Goal: Entertainment & Leisure: Consume media (video, audio)

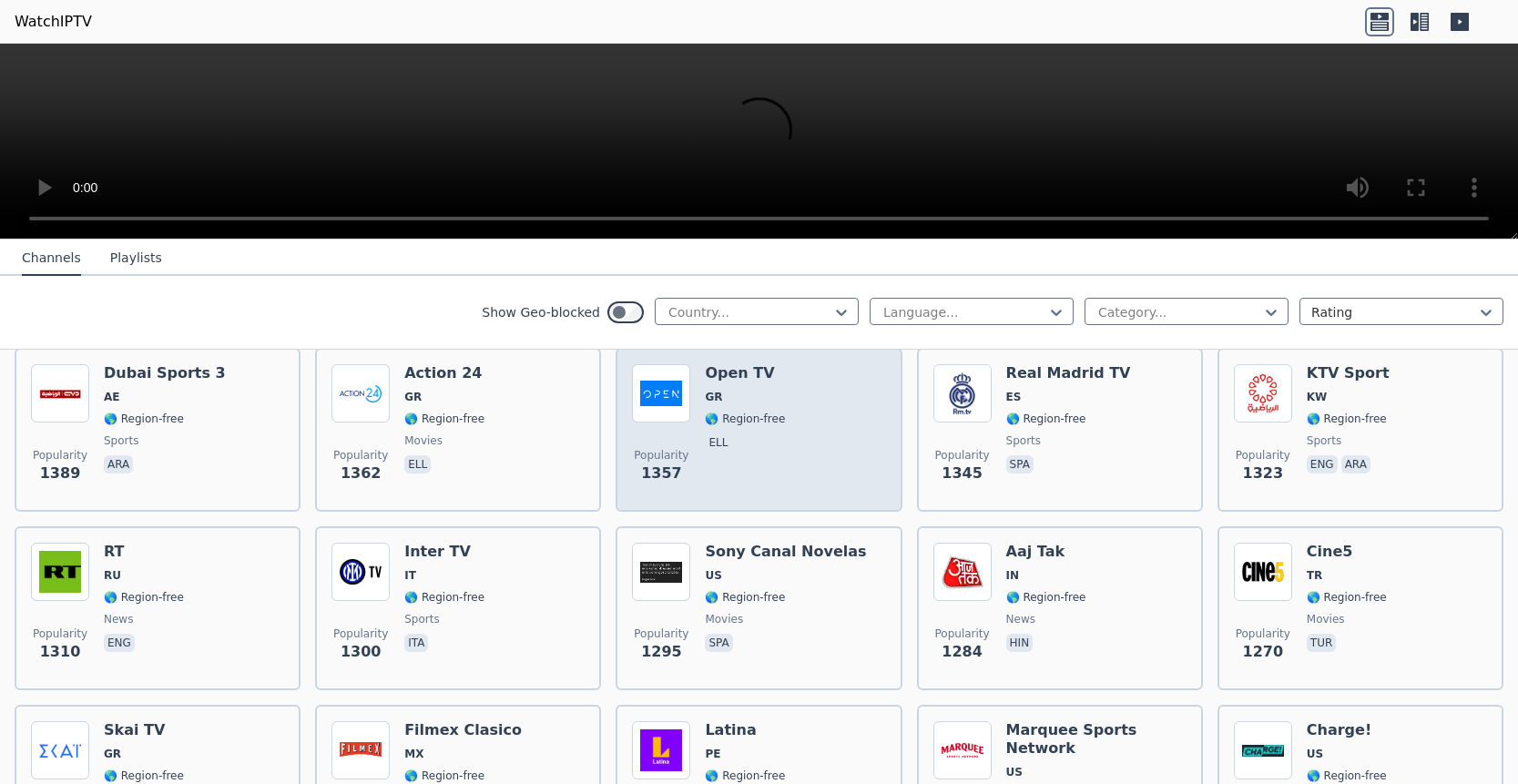
scroll to position [1476, 0]
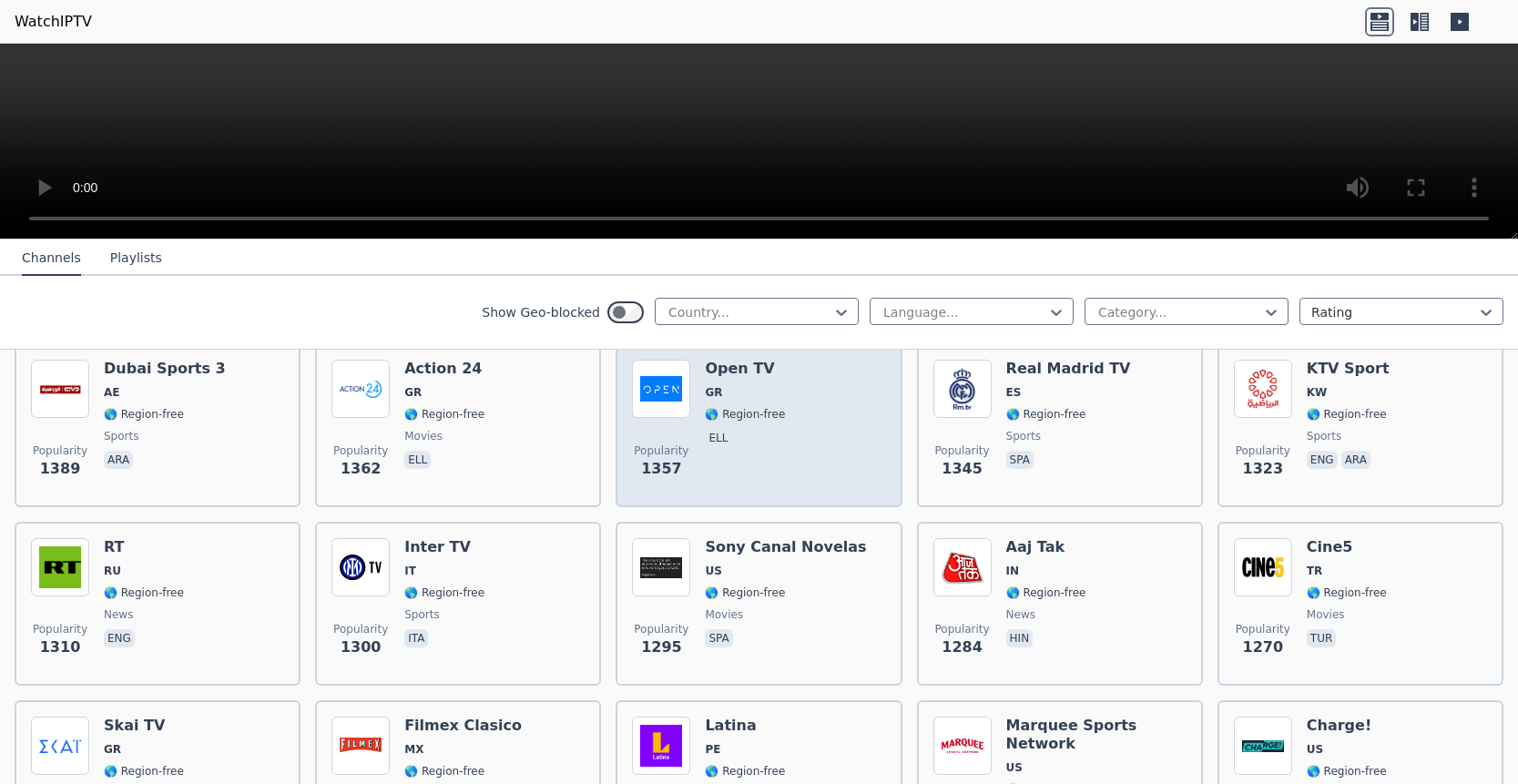
click at [772, 429] on span "ell" at bounding box center [745, 440] width 80 height 22
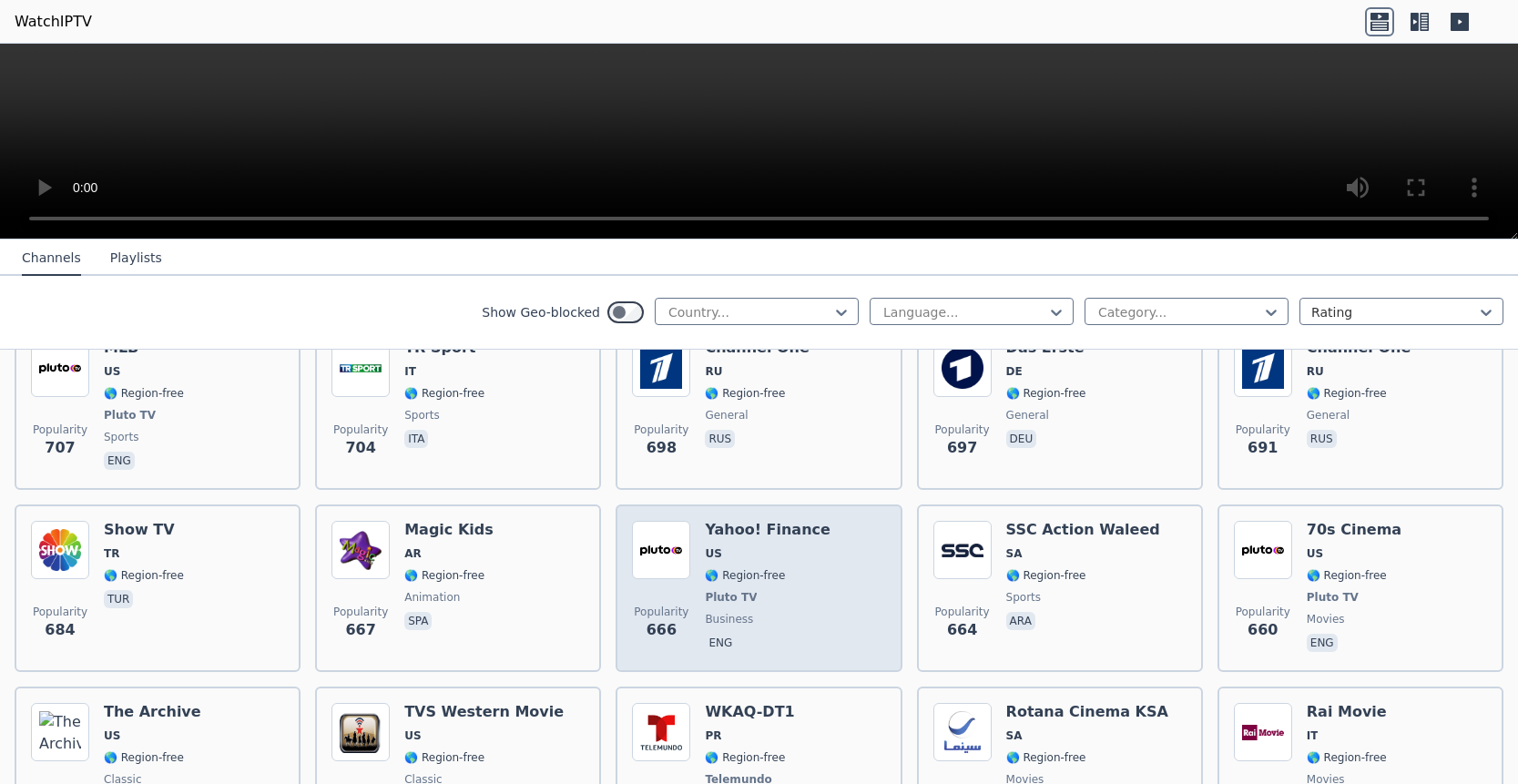
scroll to position [4323, 0]
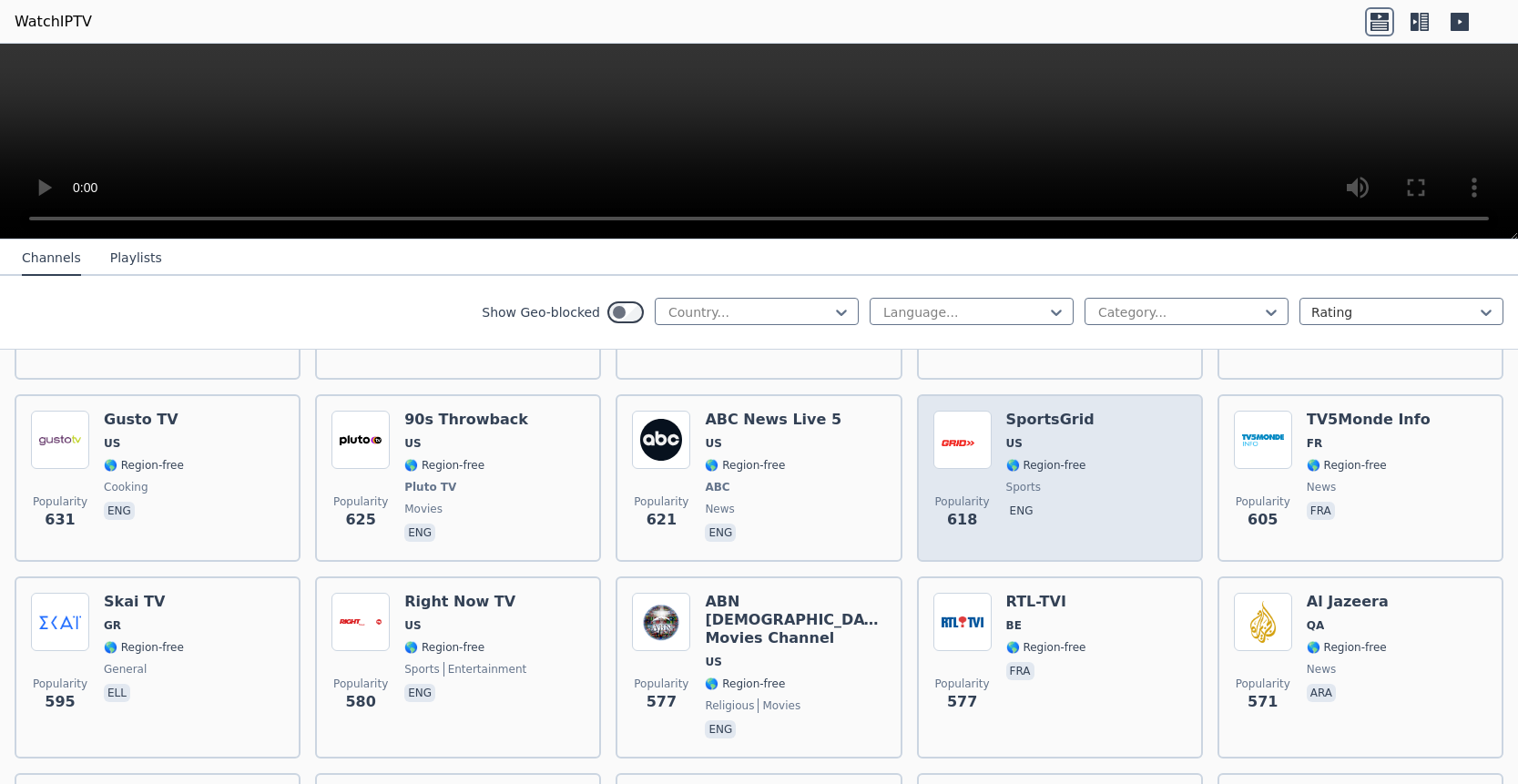
click at [1059, 459] on span "🌎 Region-free" at bounding box center [1046, 465] width 80 height 15
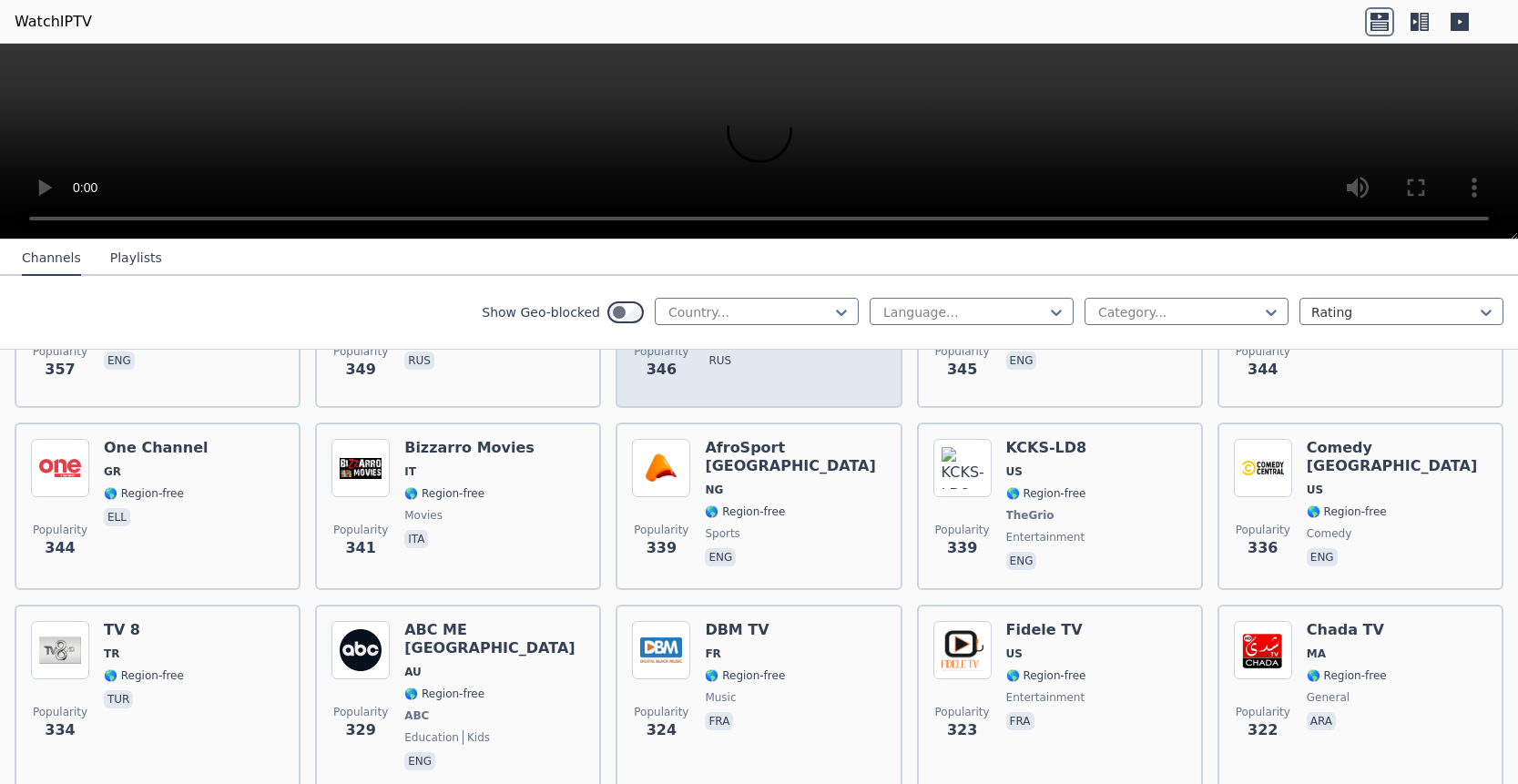
scroll to position [8924, 0]
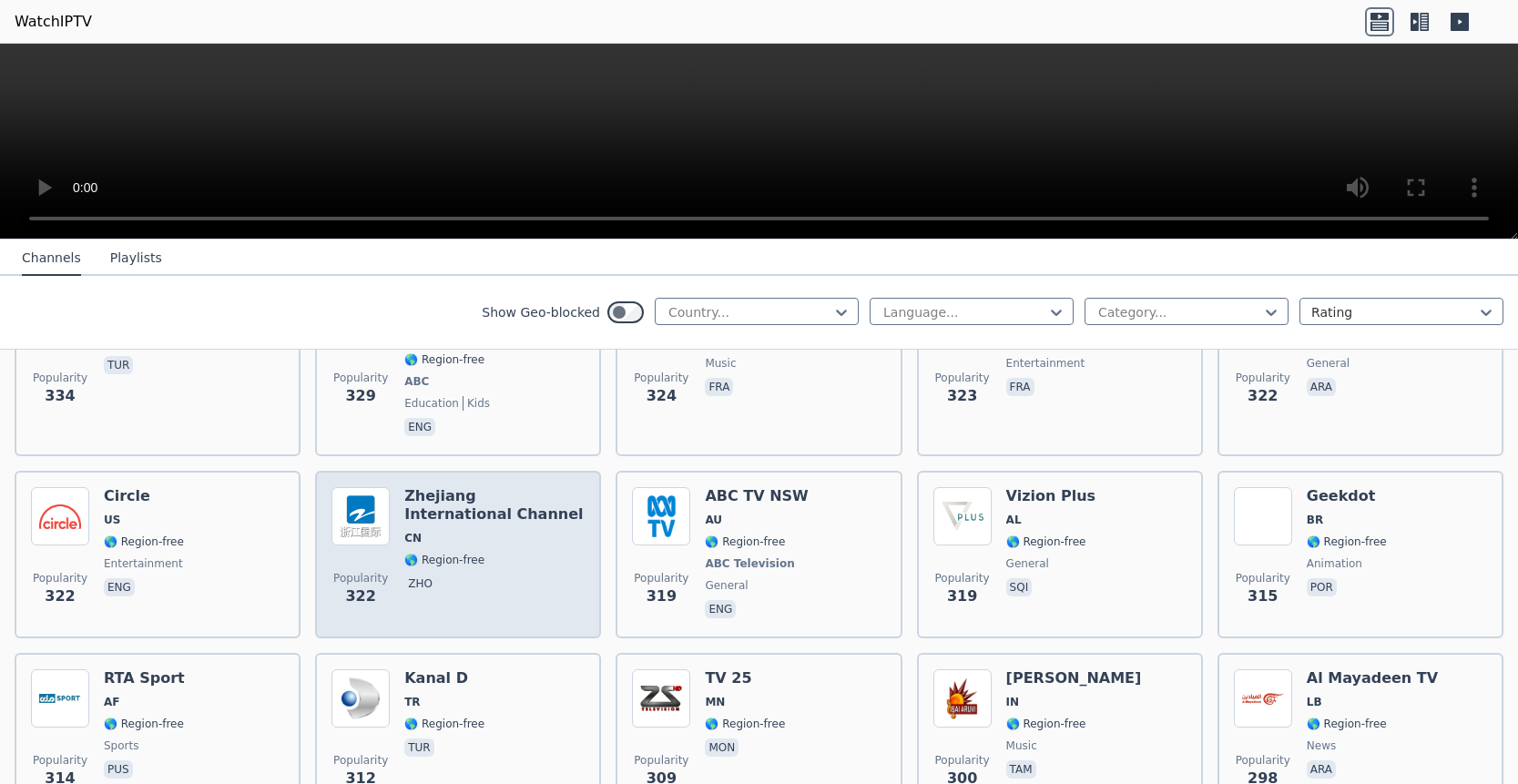
click at [479, 487] on div "Zhejiang International Channel CN 🌎 Region-free zho" at bounding box center [494, 555] width 180 height 135
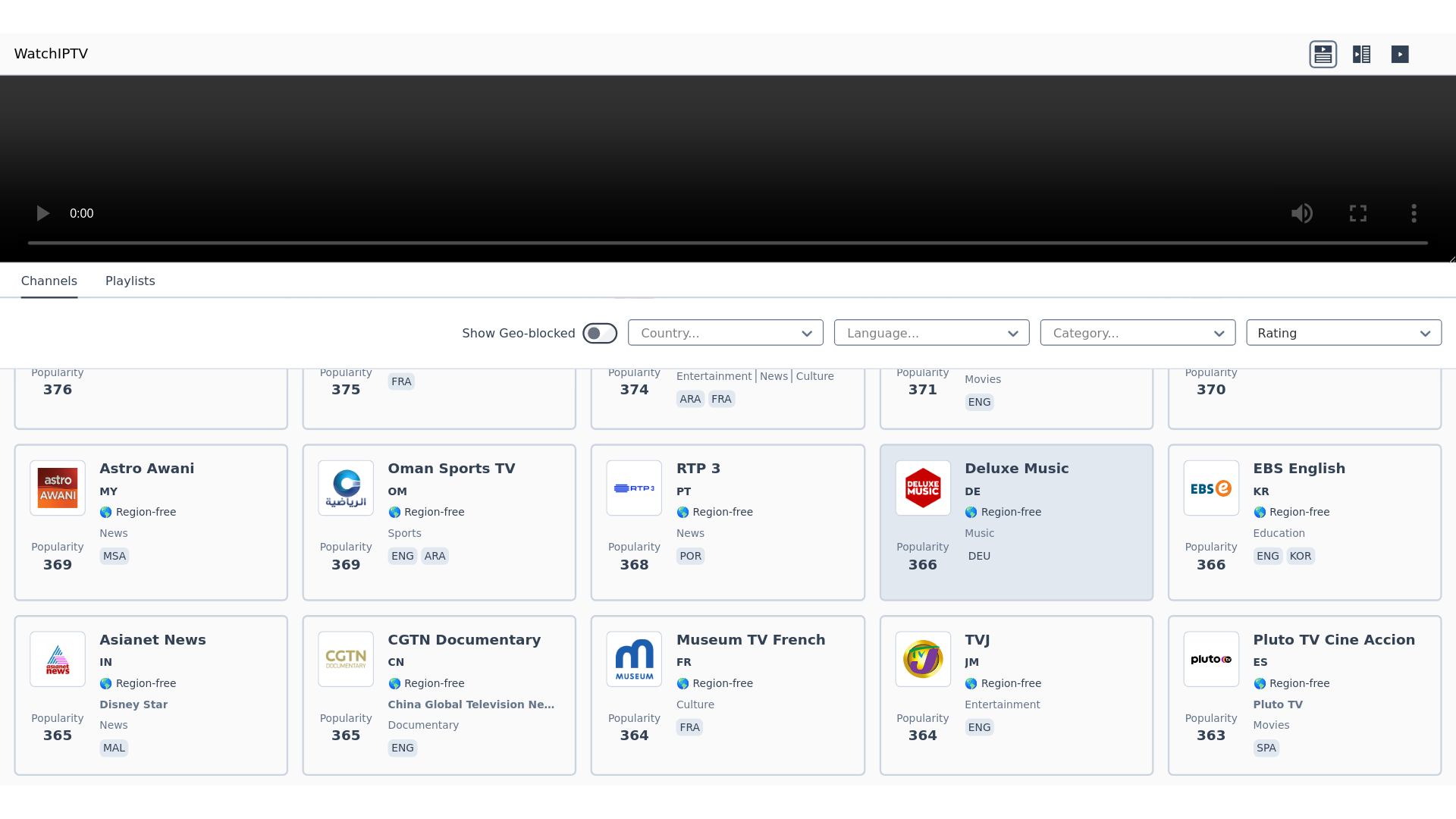
scroll to position [6520, 0]
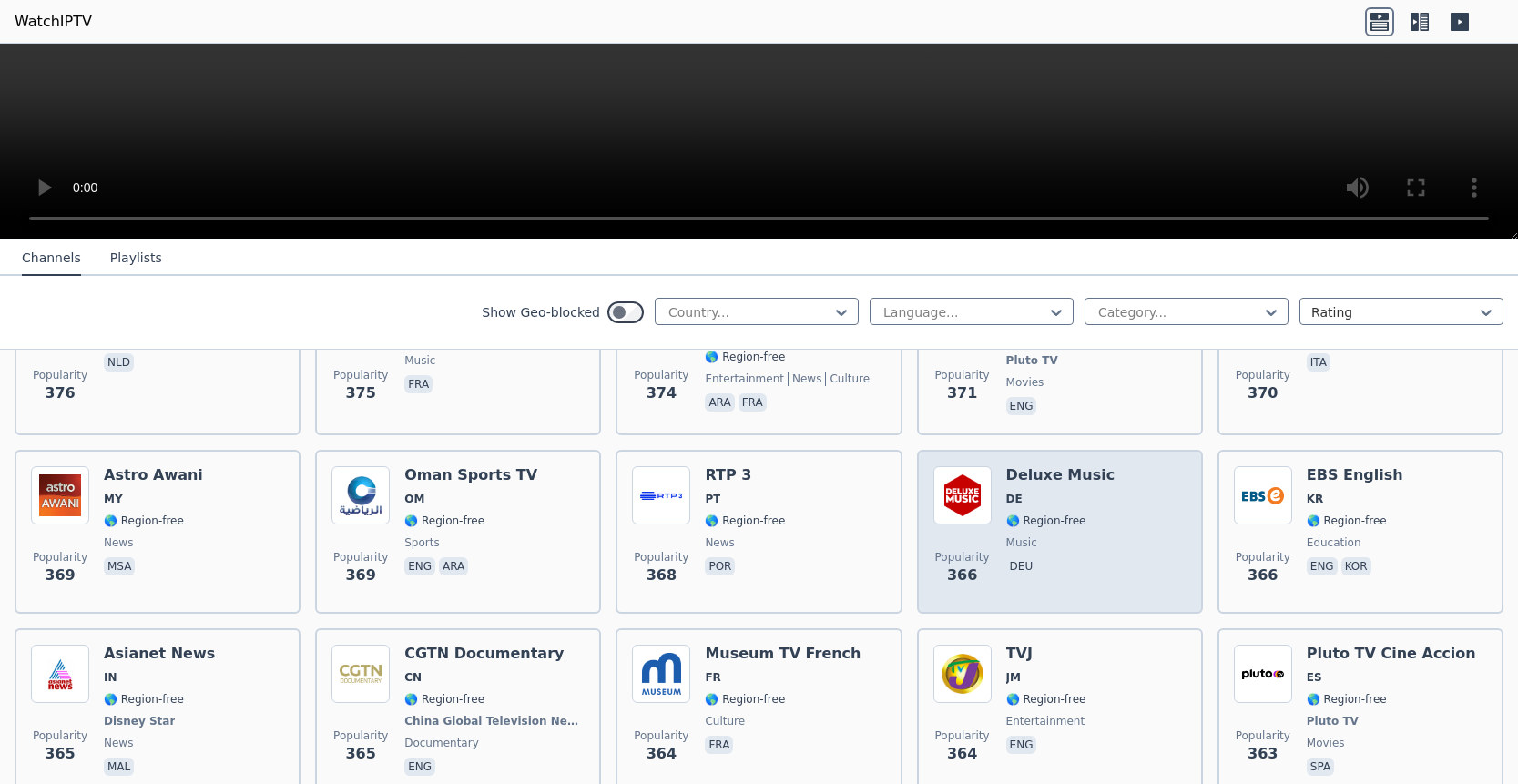
click at [1074, 535] on span "music" at bounding box center [1061, 543] width 109 height 15
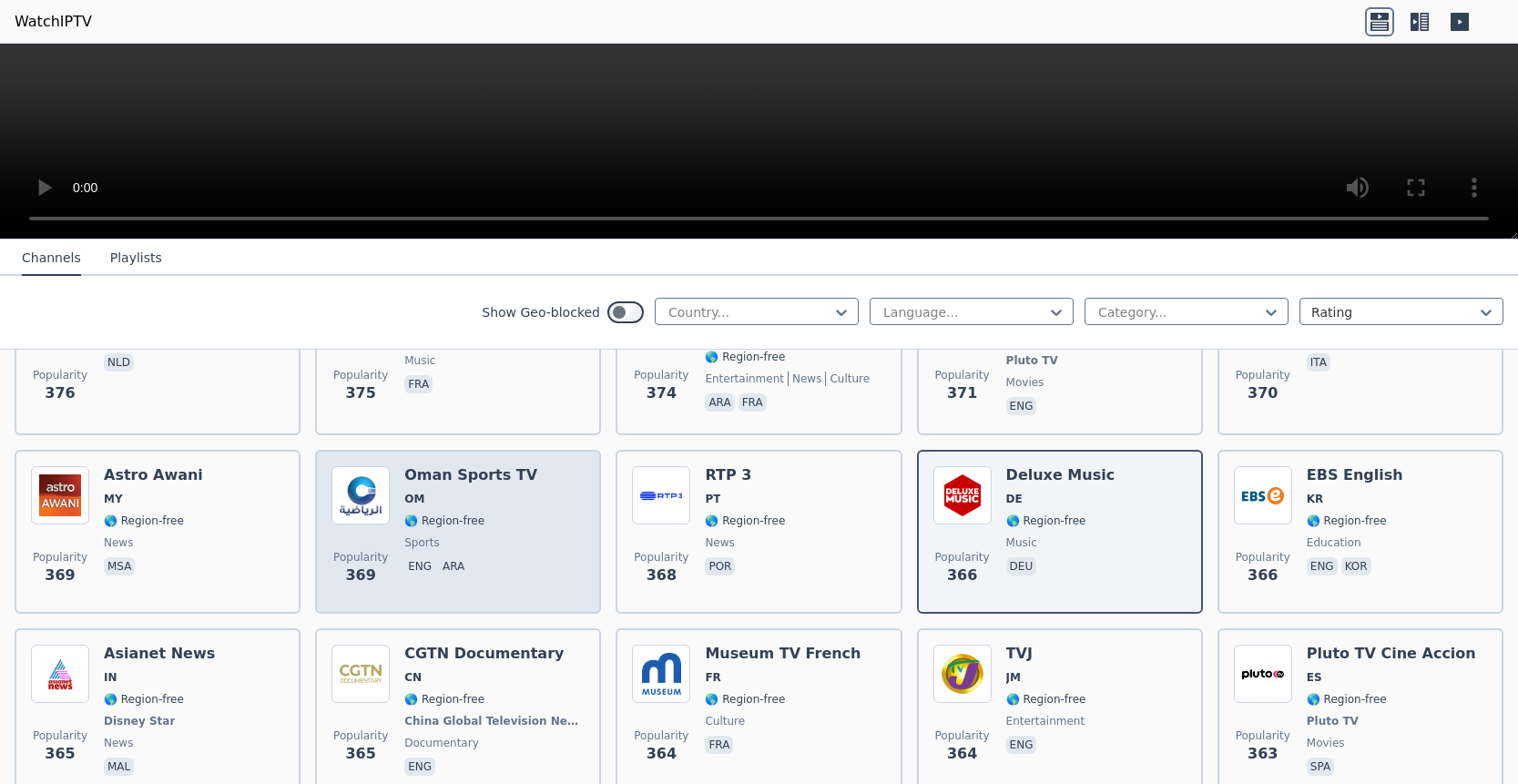
click at [438, 466] on div "Oman Sports TV OM 🌎 Region-free sports eng ara" at bounding box center [471, 532] width 133 height 131
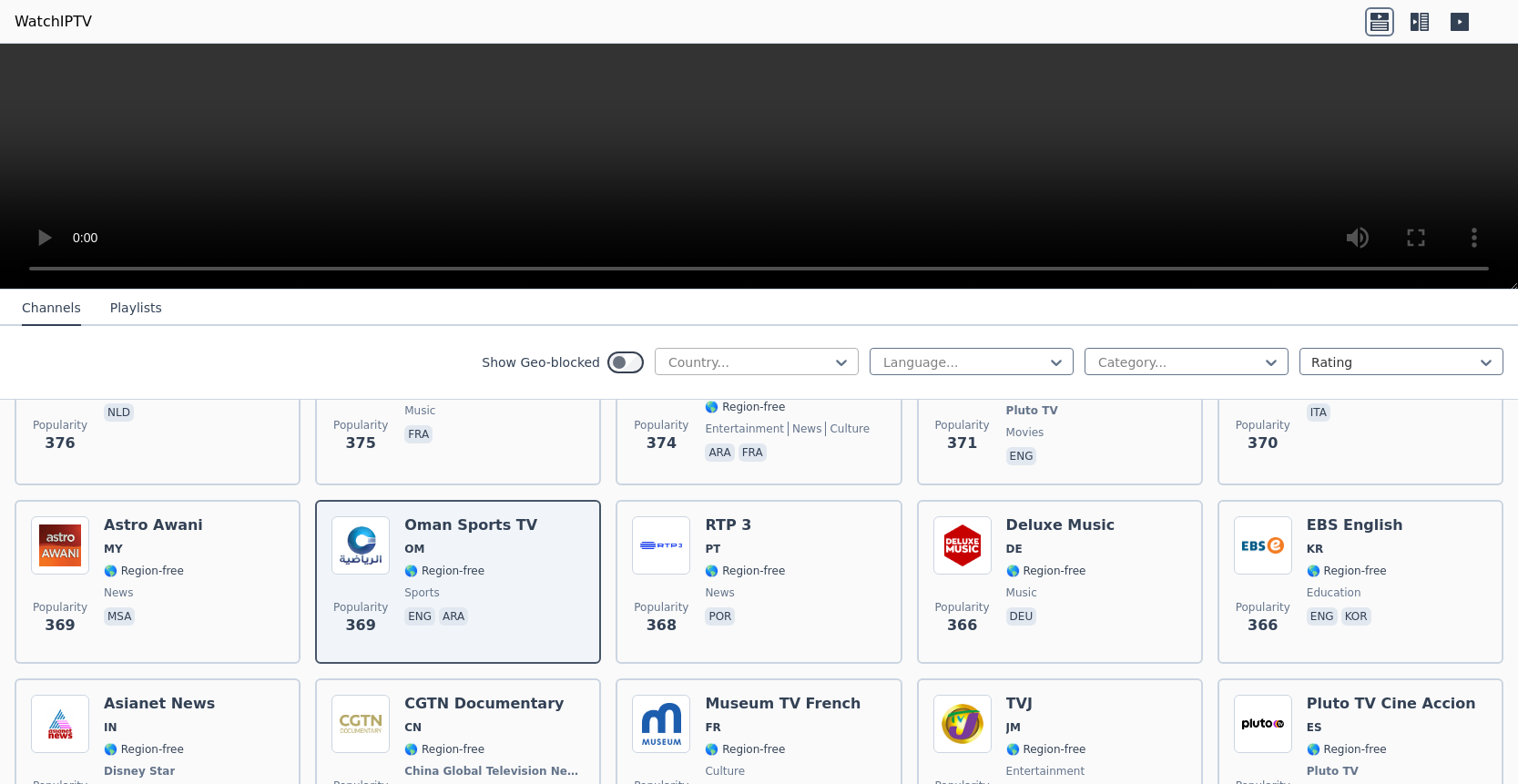
click at [691, 363] on div at bounding box center [749, 362] width 166 height 18
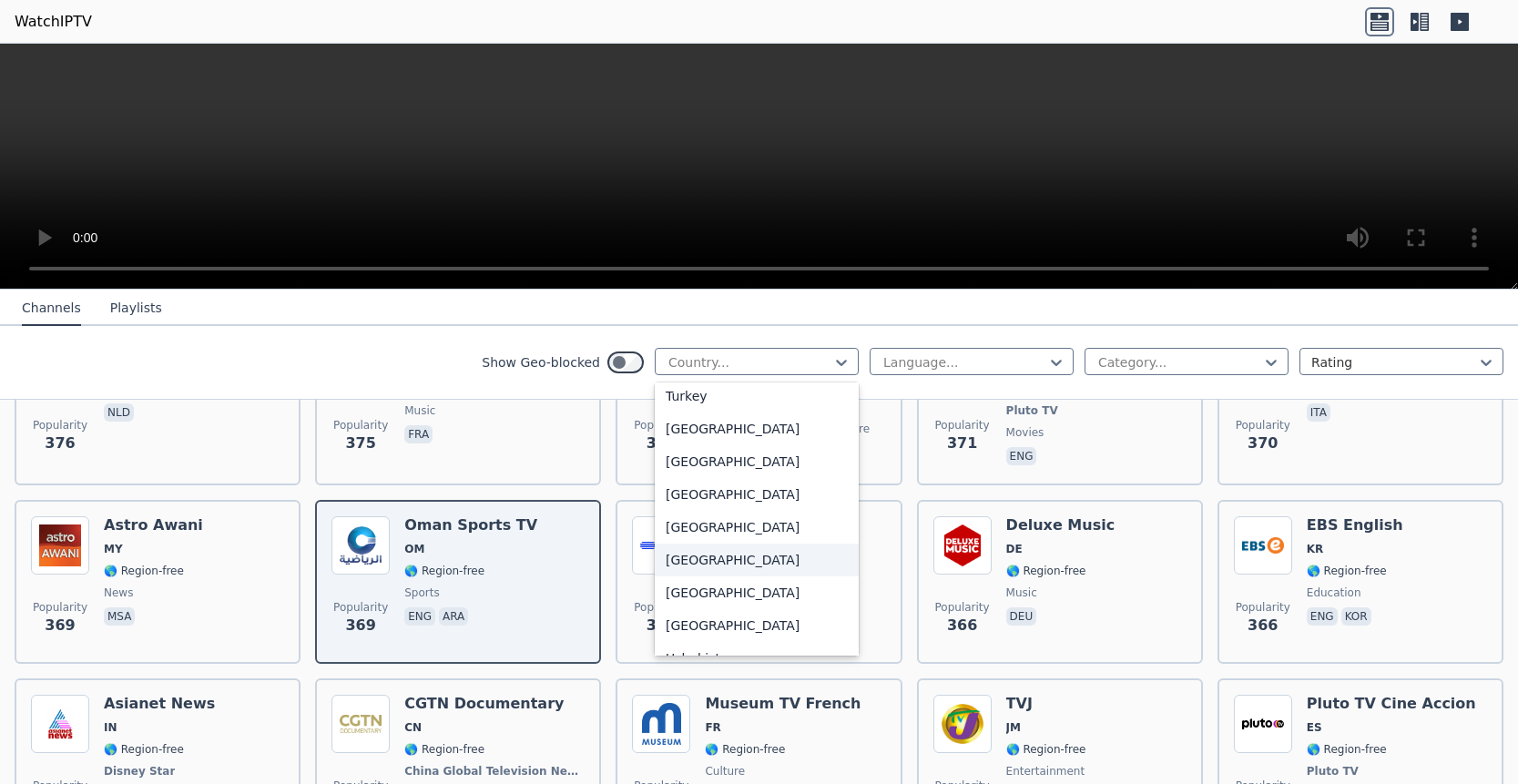
scroll to position [6216, 0]
click at [682, 433] on div "Turkey" at bounding box center [757, 430] width 204 height 32
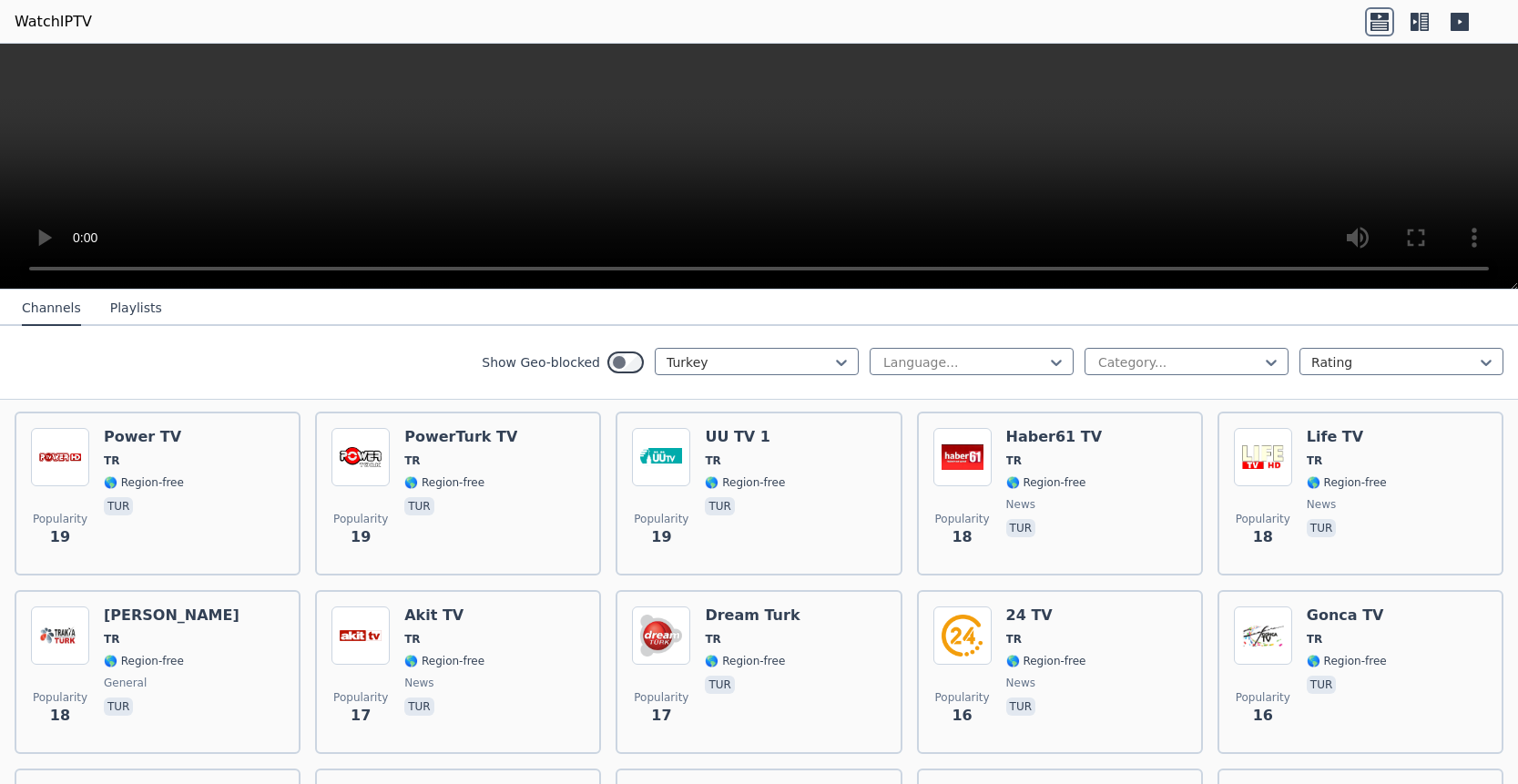
scroll to position [2898, 0]
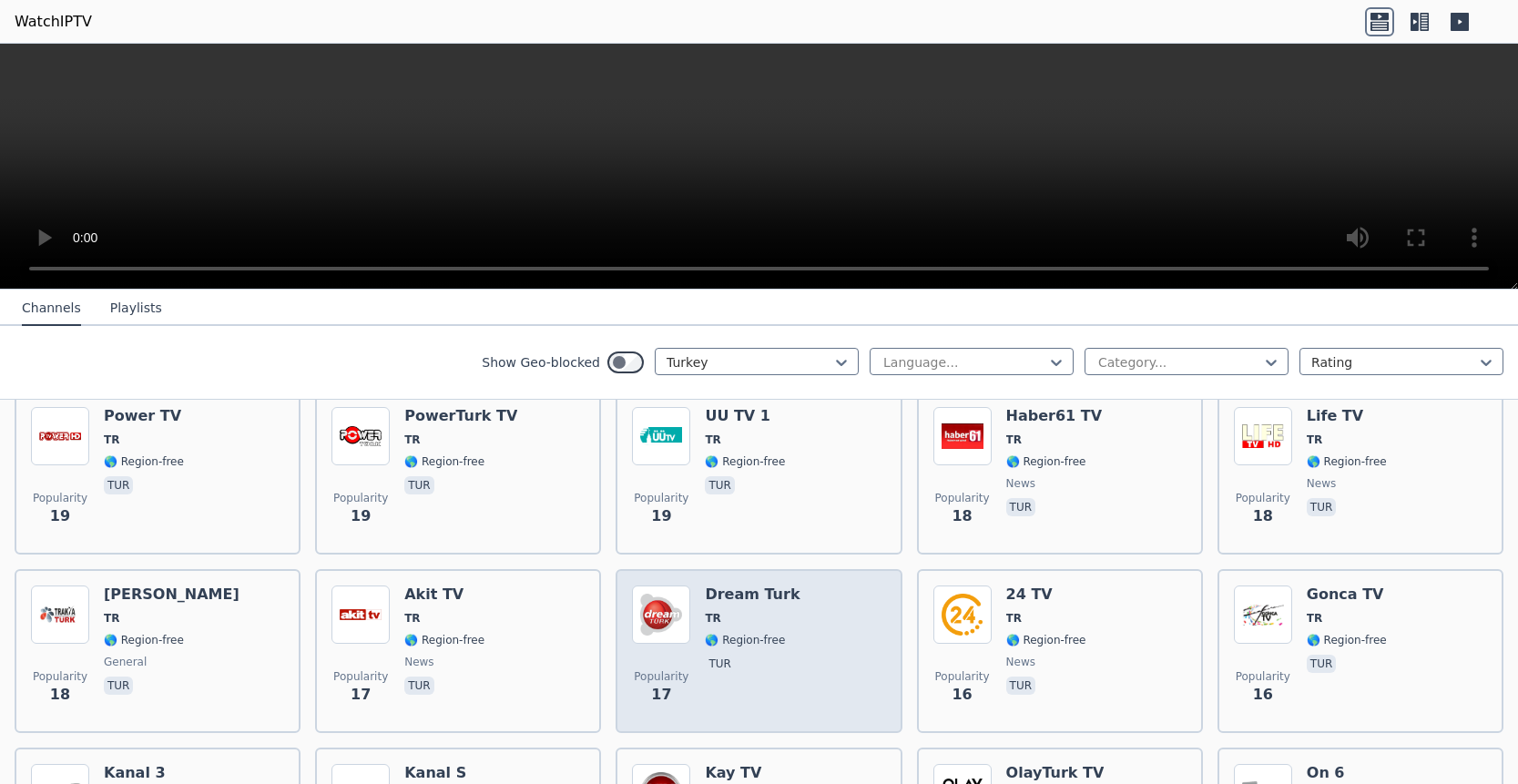
click at [733, 638] on span "🌎 Region-free" at bounding box center [745, 640] width 80 height 15
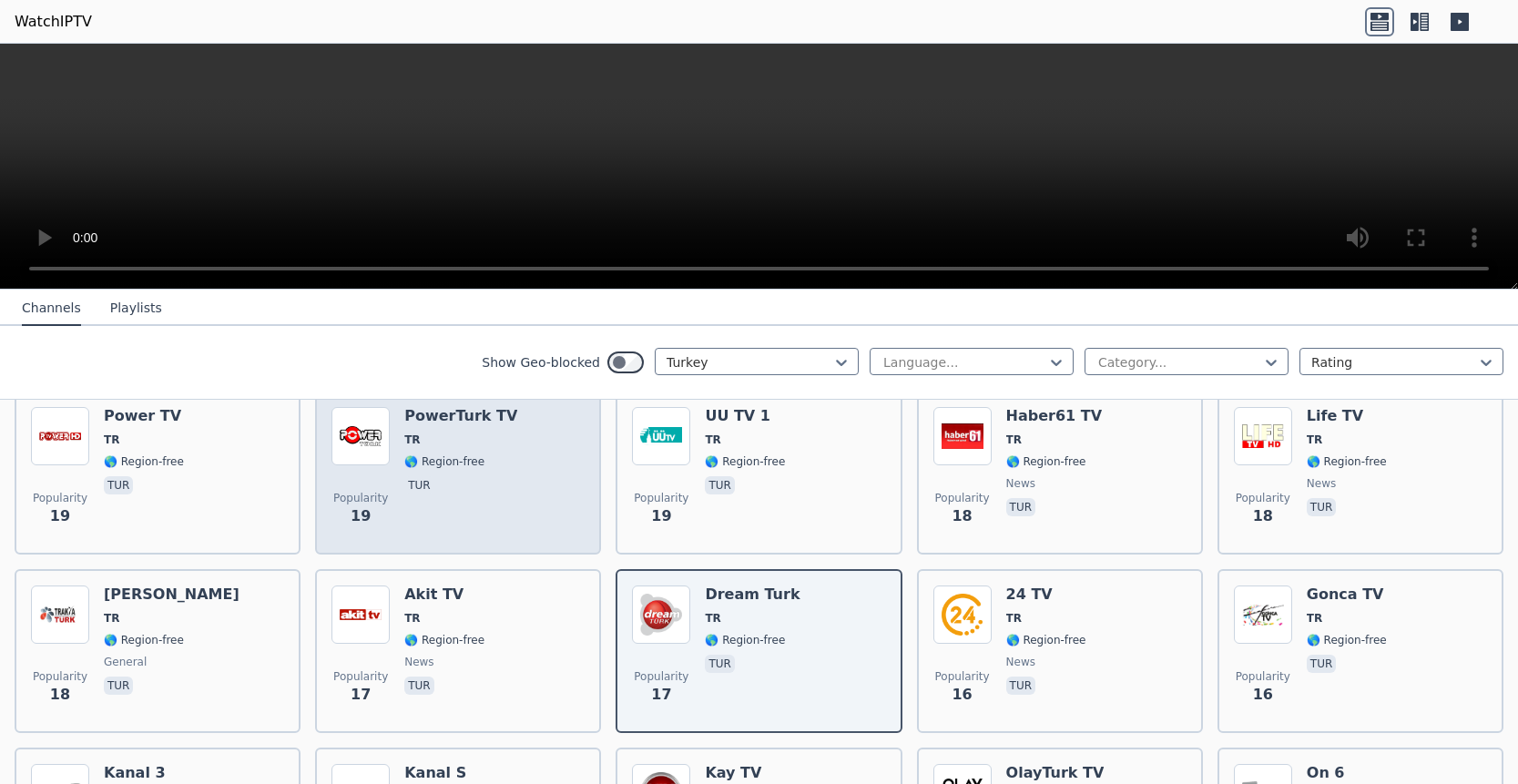
click at [458, 484] on span "tur" at bounding box center [461, 487] width 113 height 22
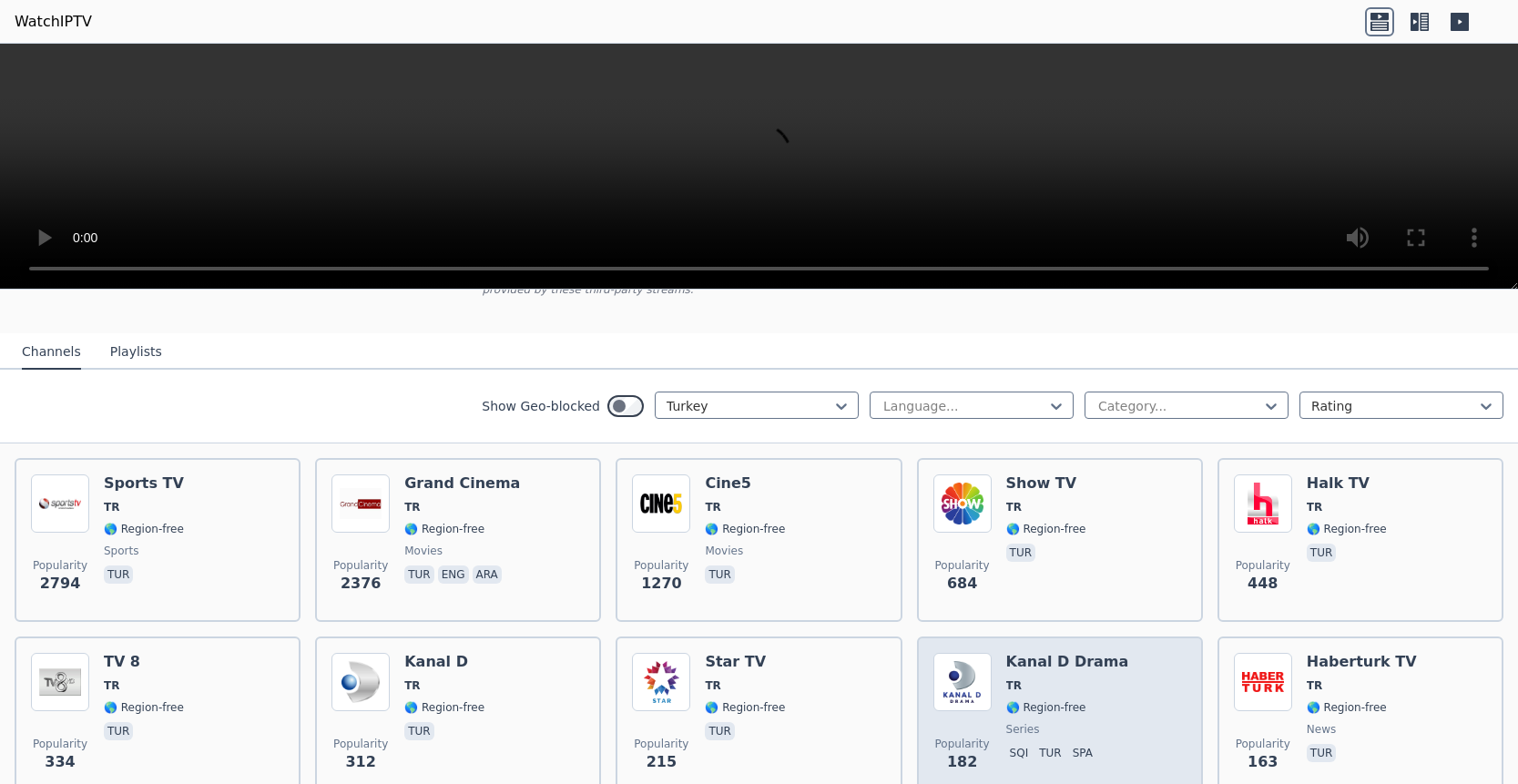
scroll to position [196, 0]
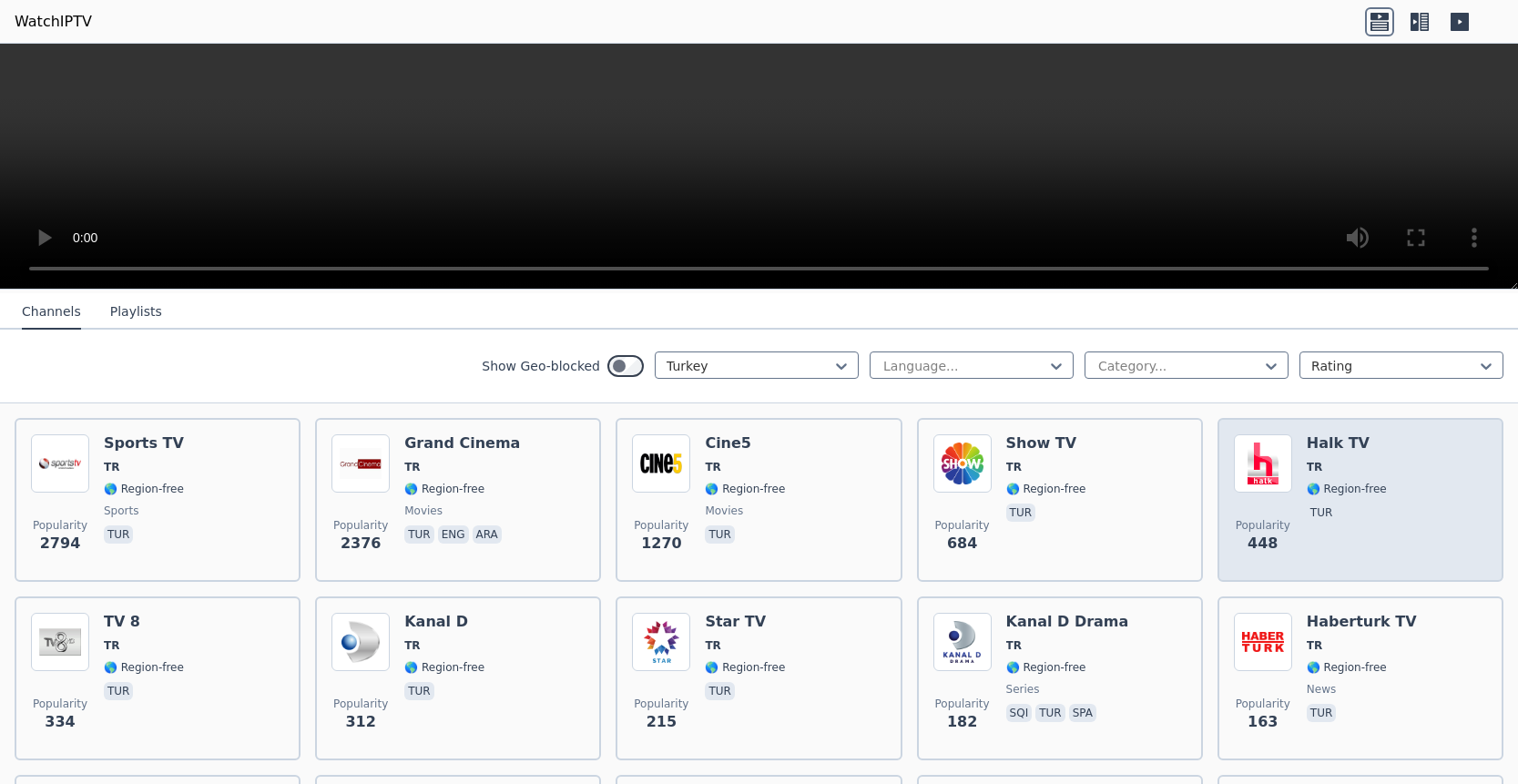
click at [1307, 525] on div "Halk TV TR 🌎 Region-free tur" at bounding box center [1347, 500] width 80 height 131
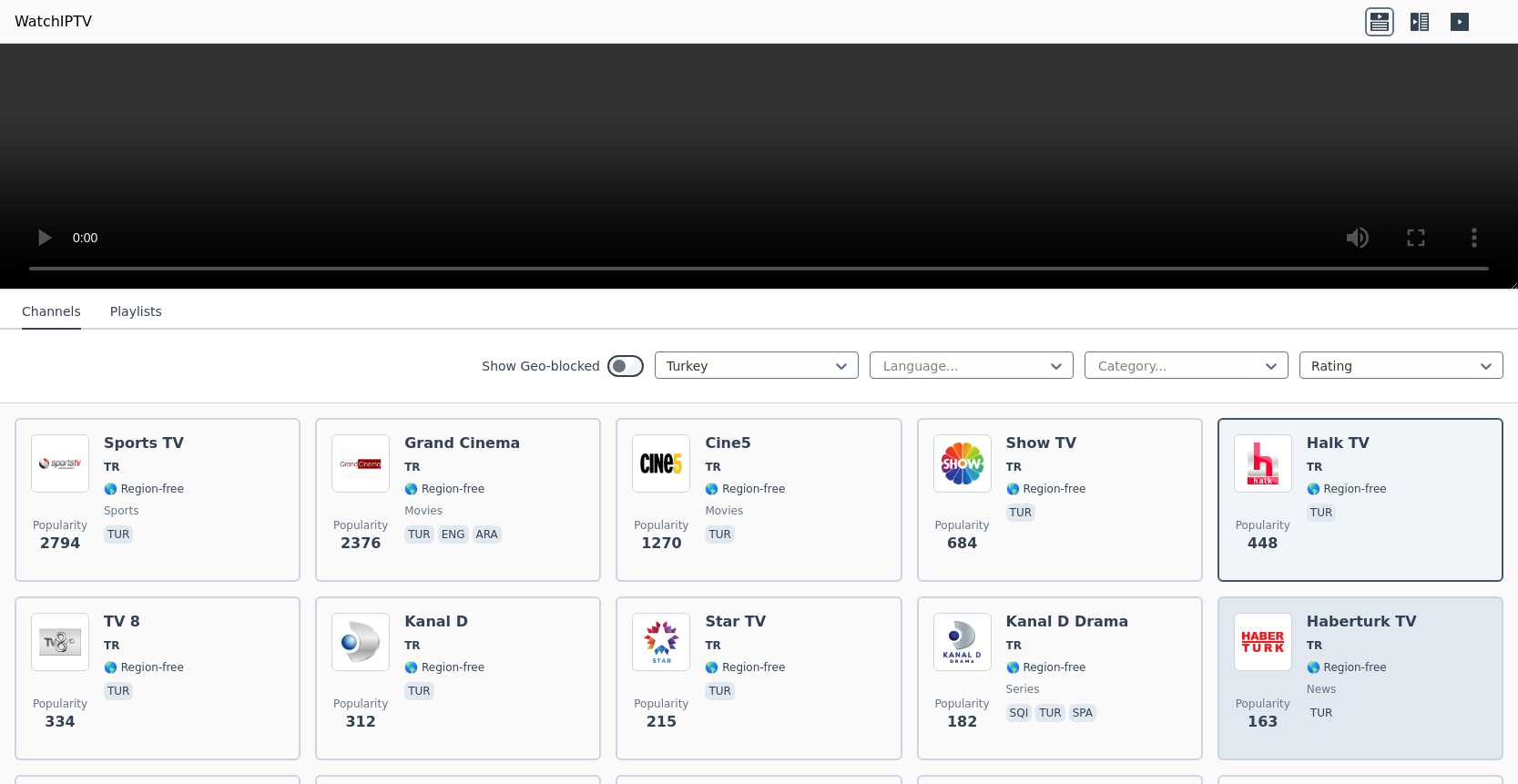
click at [1311, 648] on span "TR" at bounding box center [1362, 645] width 110 height 15
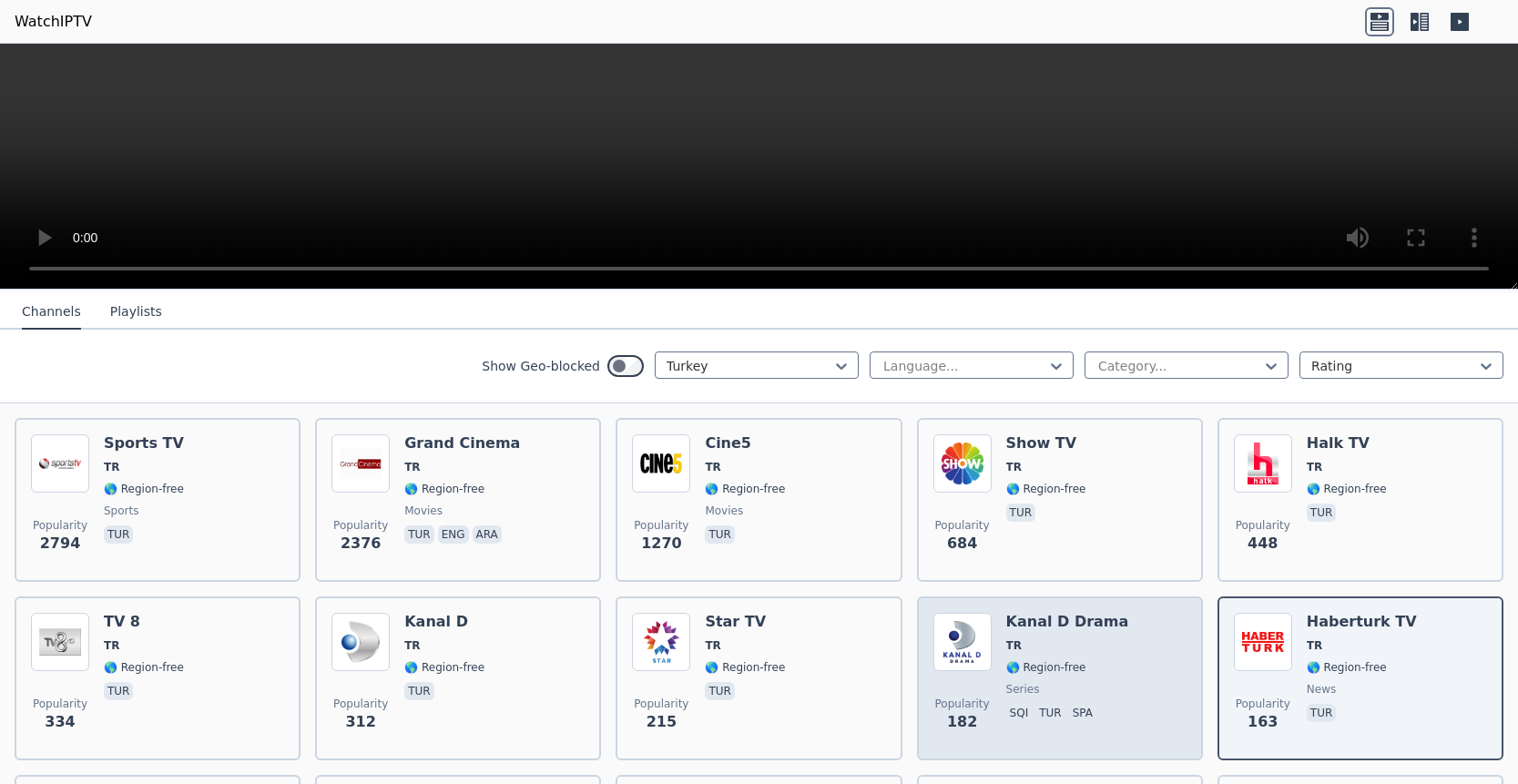
click at [1063, 694] on span "series" at bounding box center [1068, 689] width 123 height 15
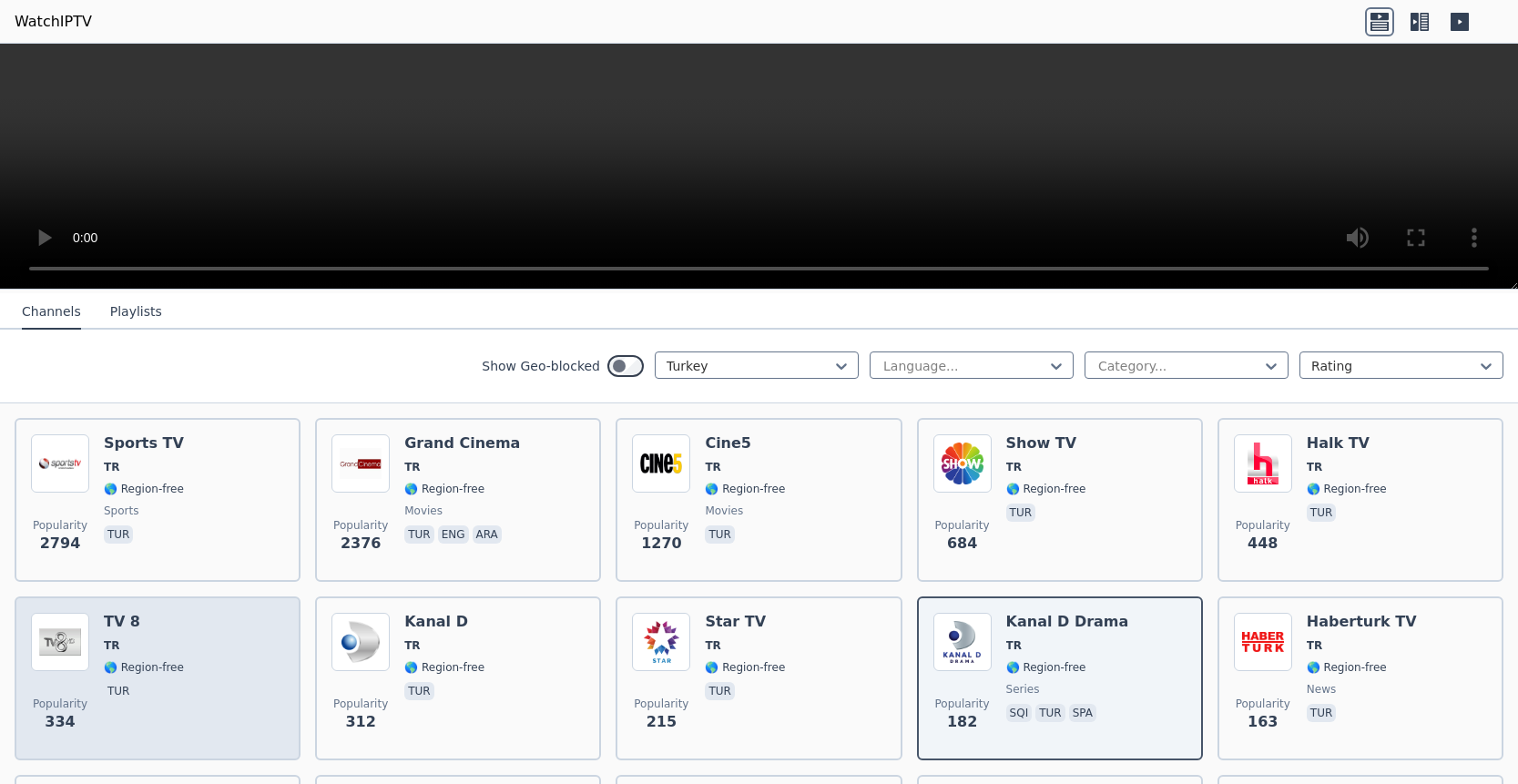
click at [187, 675] on div "Popularity 334 TV 8 TR 🌎 Region-free tur" at bounding box center [157, 679] width 253 height 131
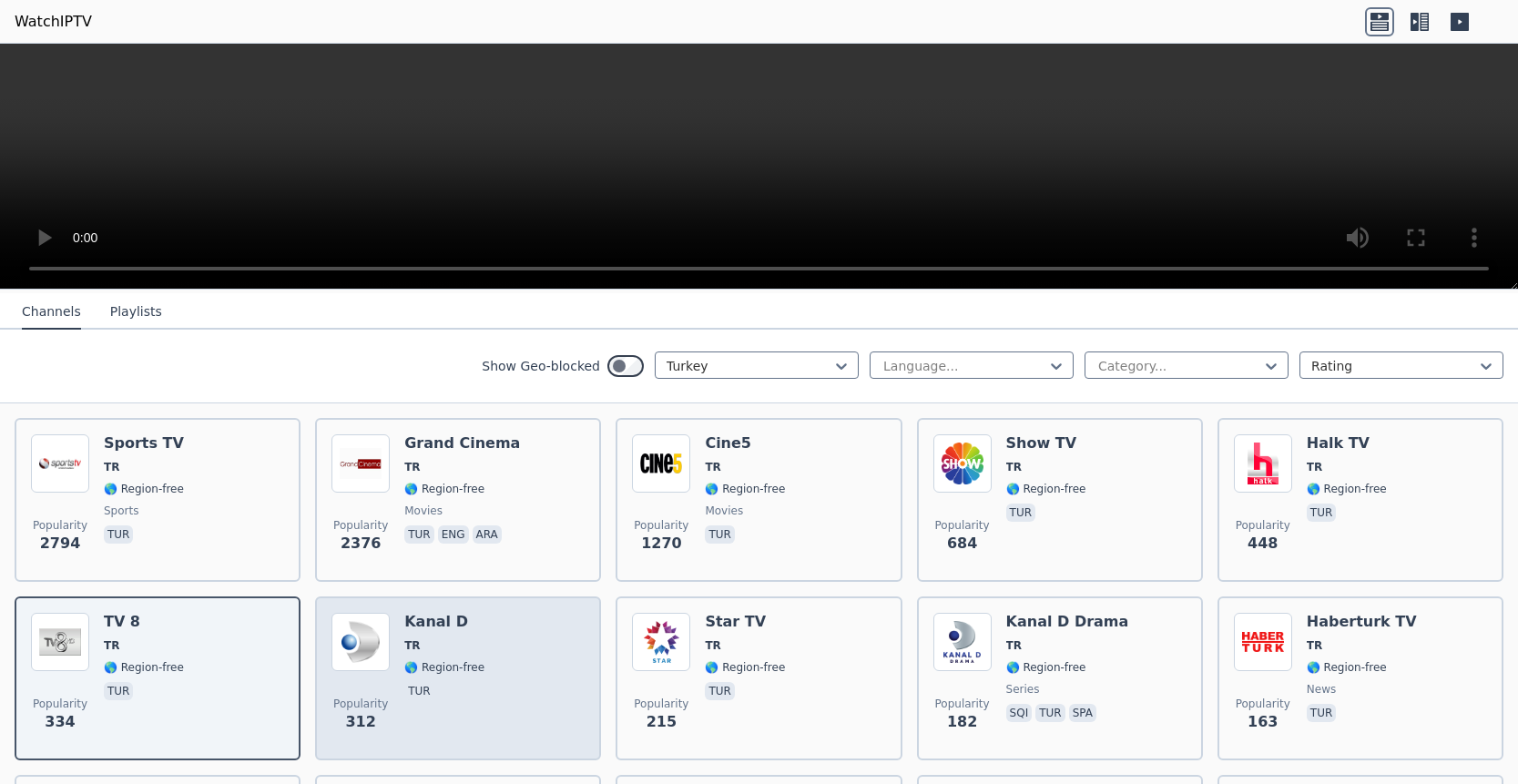
click at [438, 644] on span "TR" at bounding box center [444, 645] width 80 height 15
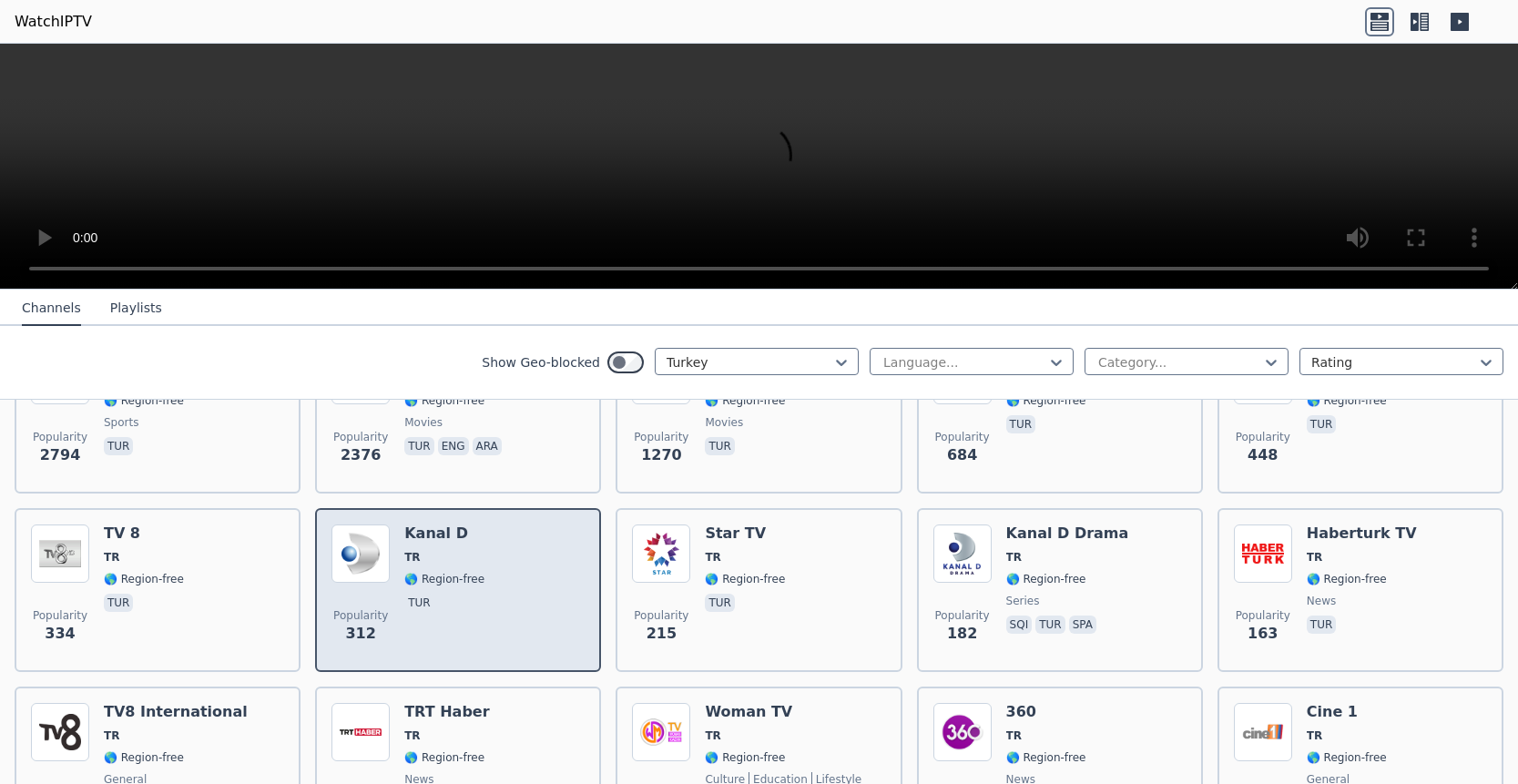
scroll to position [465, 0]
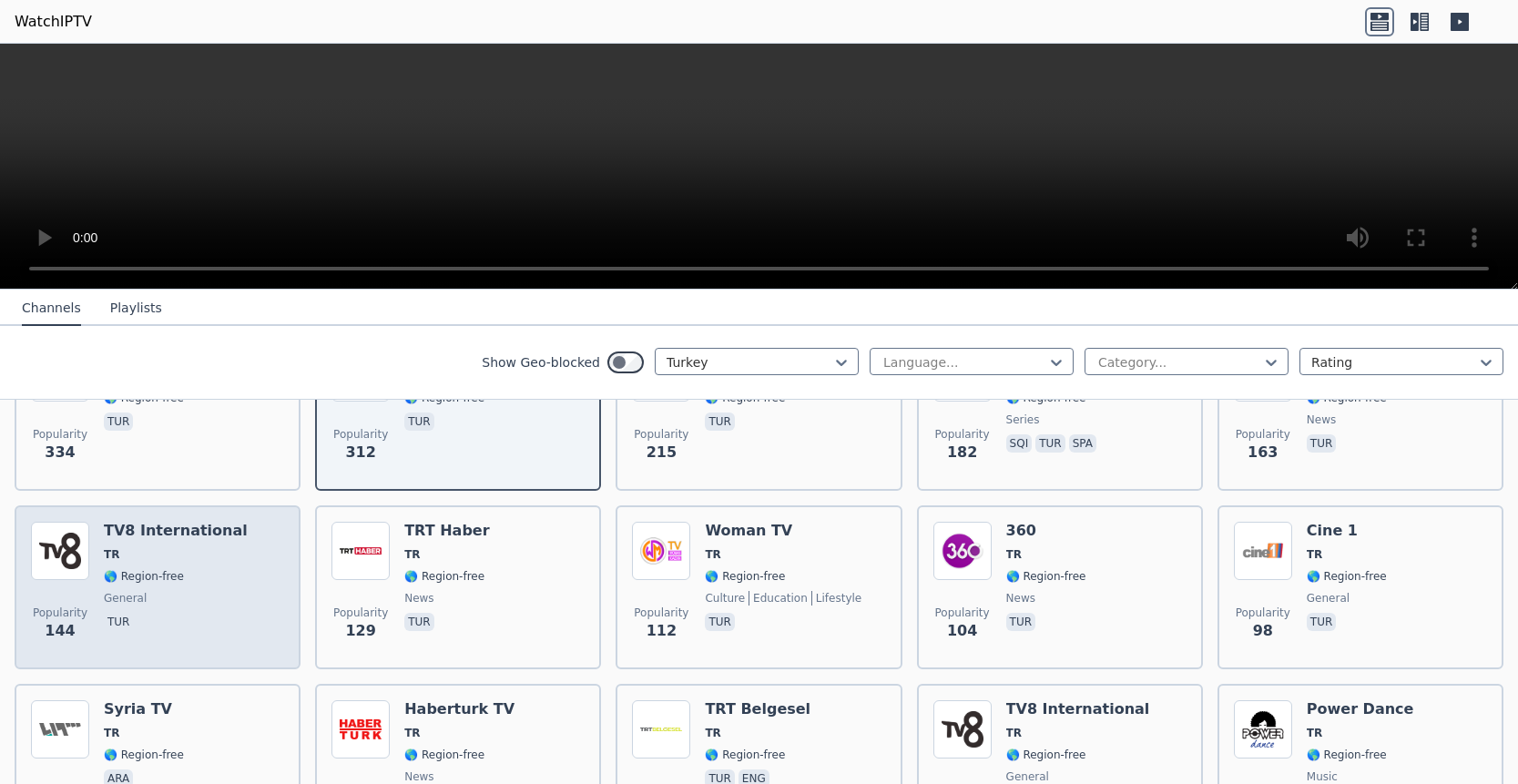
click at [212, 599] on span "general" at bounding box center [176, 598] width 144 height 15
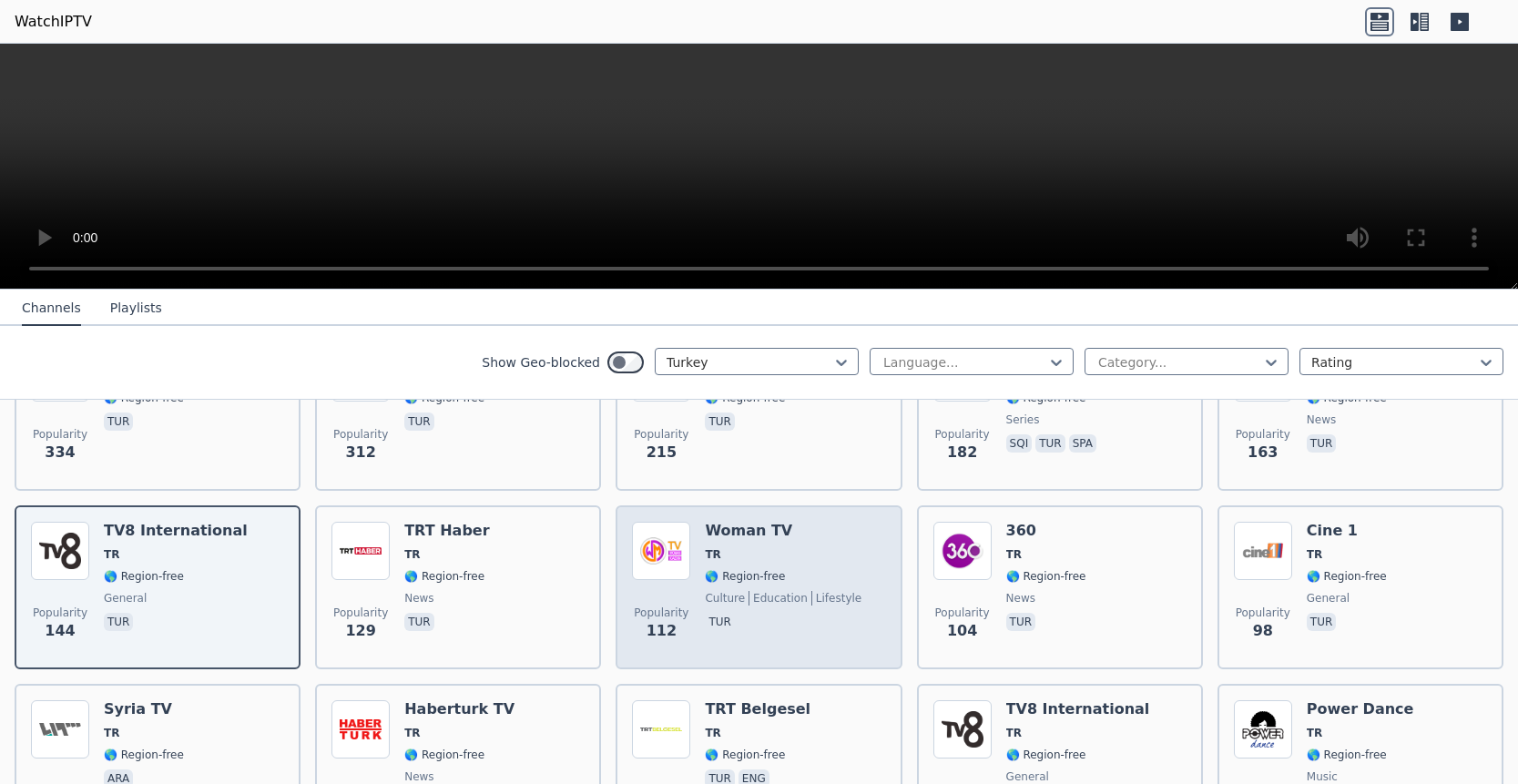
click at [775, 594] on span "education" at bounding box center [778, 598] width 59 height 15
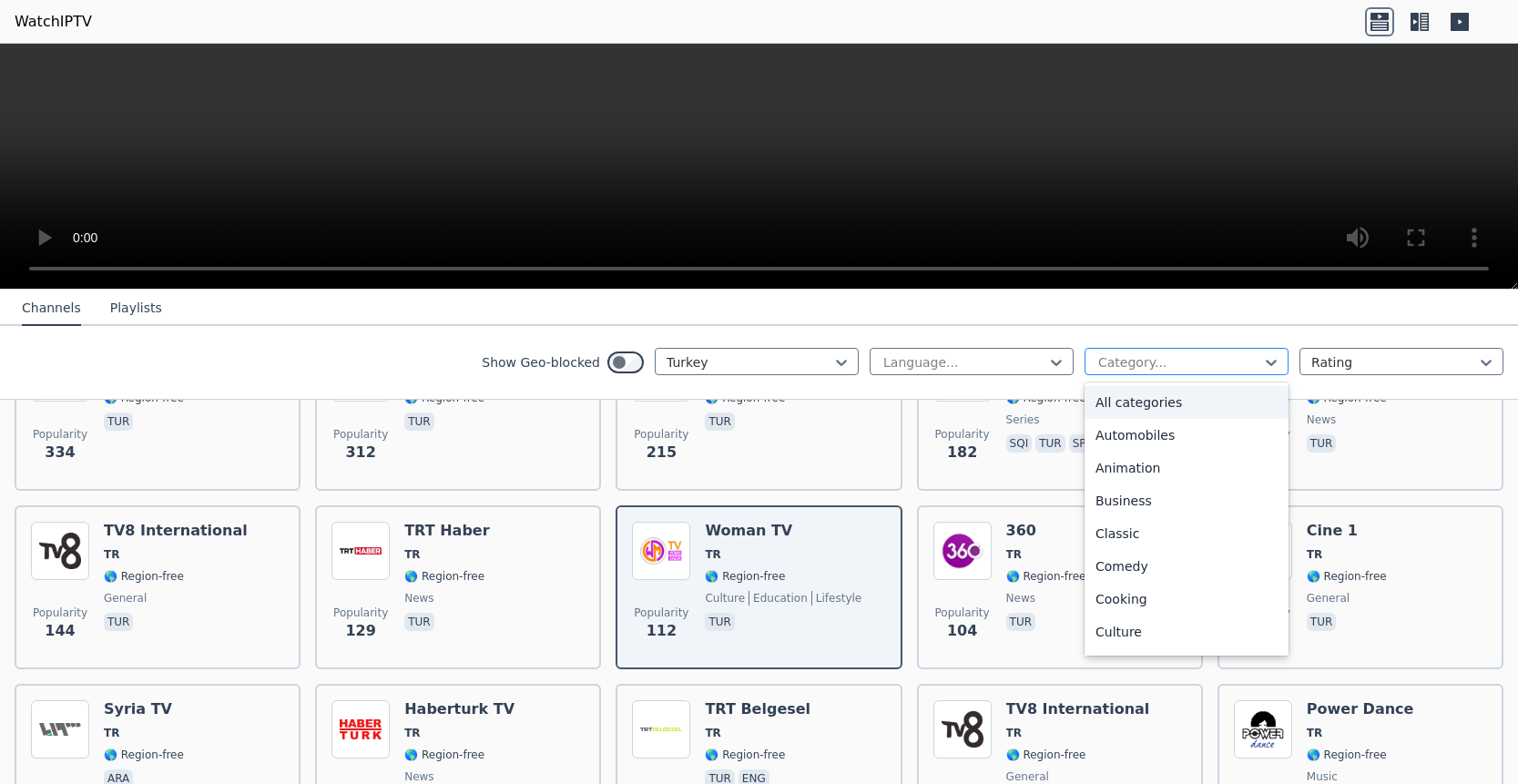
click at [1206, 358] on div at bounding box center [1179, 362] width 166 height 18
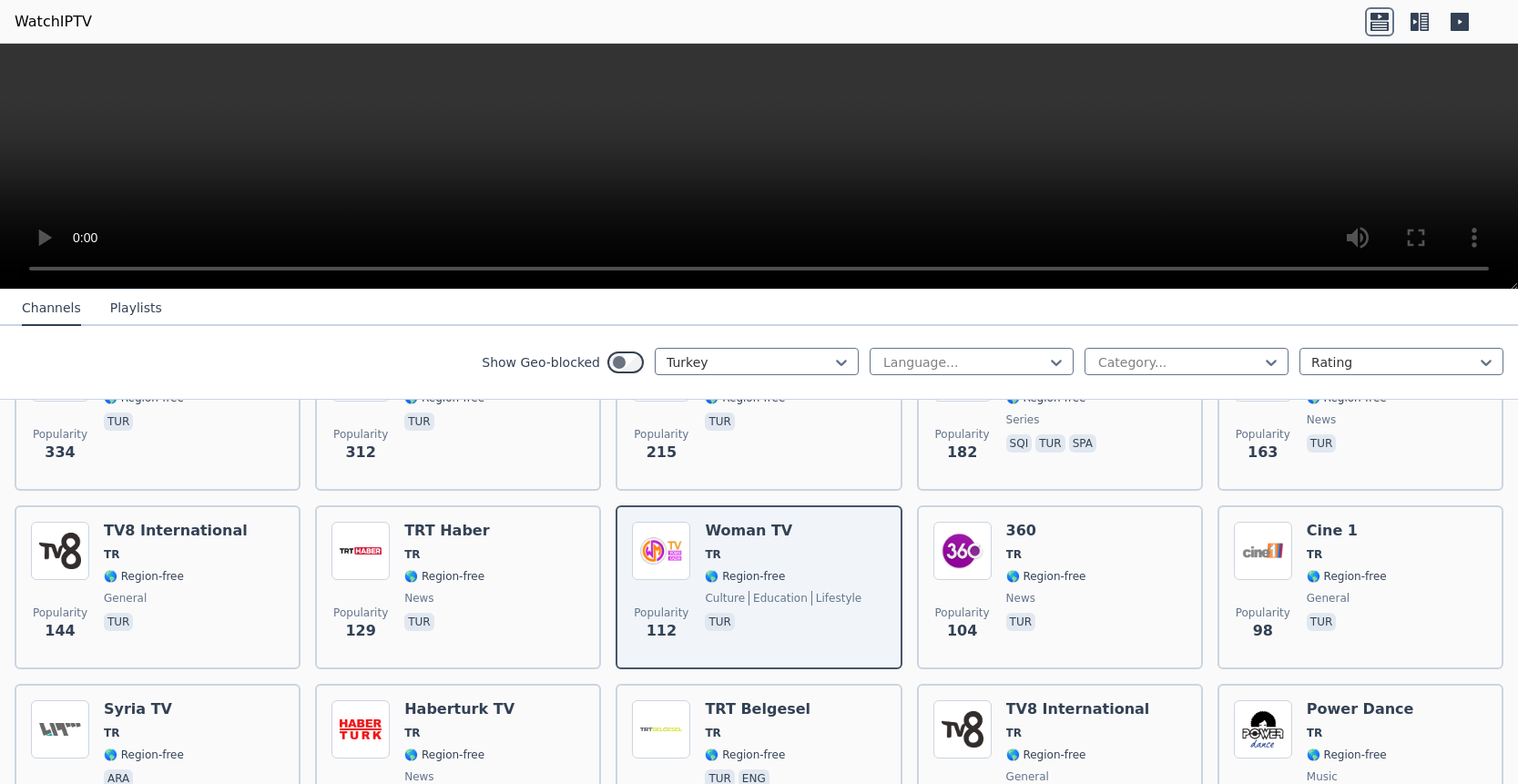
click at [728, 377] on div "Show Geo-blocked Turkey Language... Category... Rating" at bounding box center [759, 362] width 1518 height 74
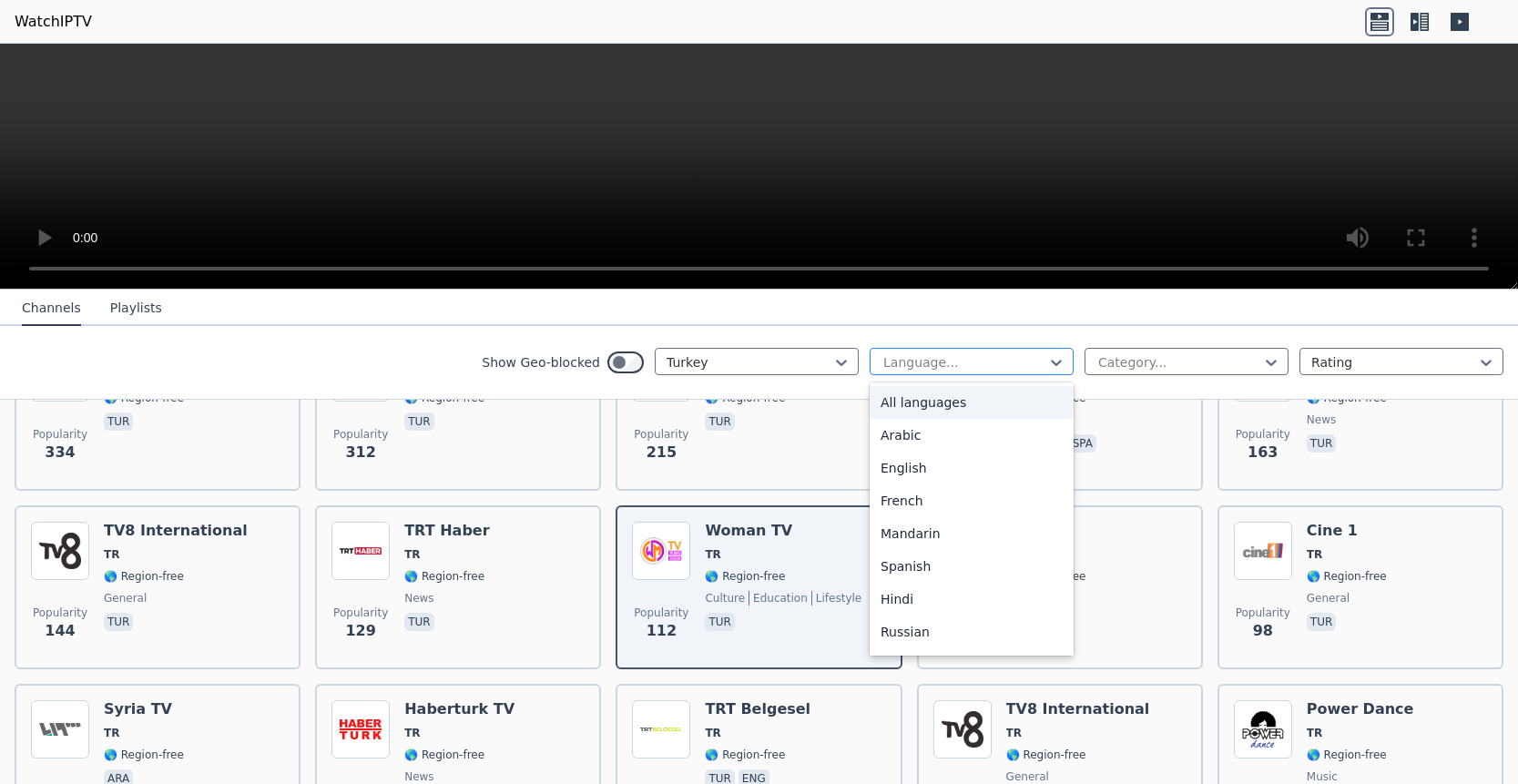
click at [980, 362] on div at bounding box center [964, 362] width 166 height 18
click at [1112, 363] on div at bounding box center [1179, 362] width 166 height 18
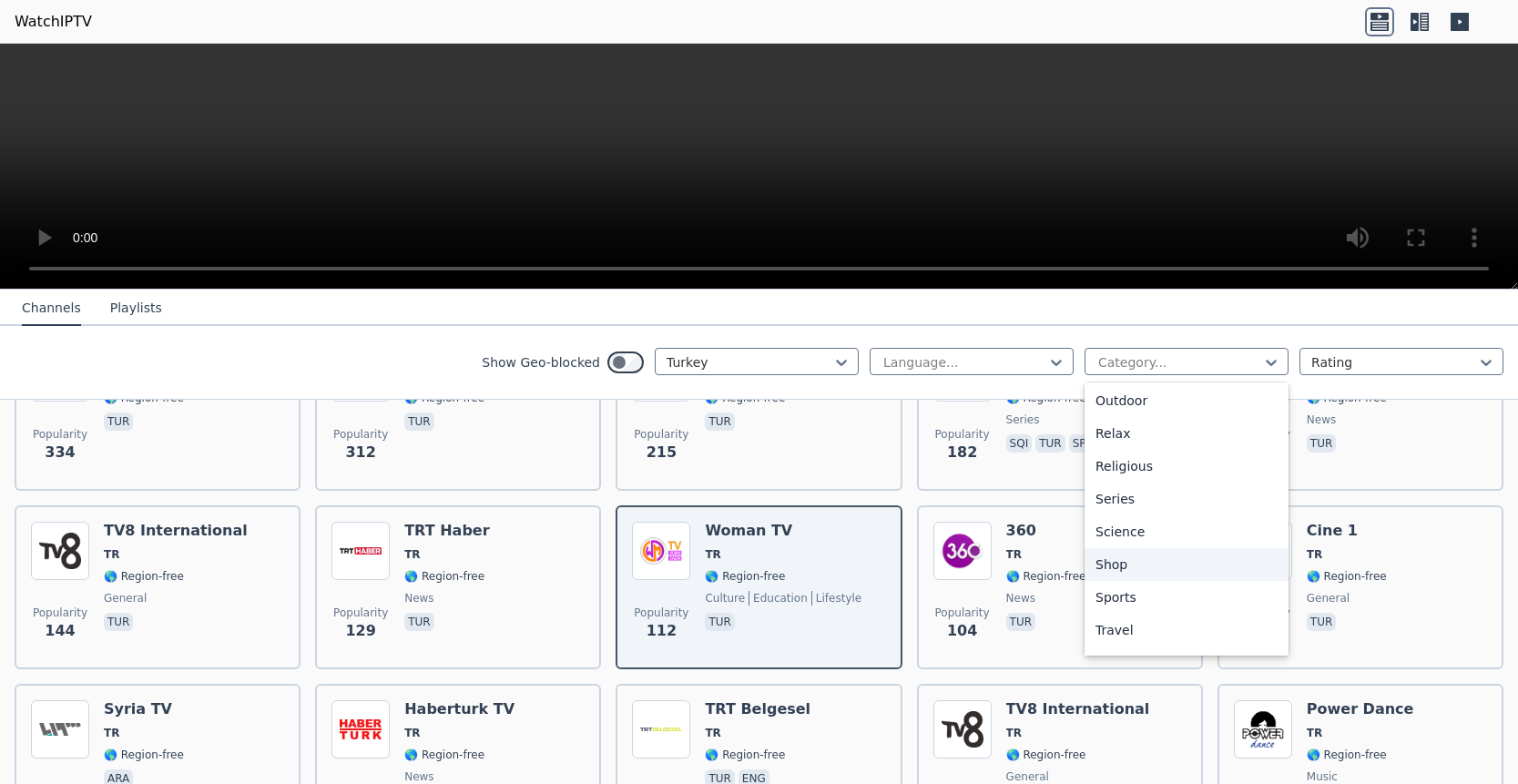
scroll to position [619, 0]
click at [1111, 475] on div "Series" at bounding box center [1186, 471] width 204 height 32
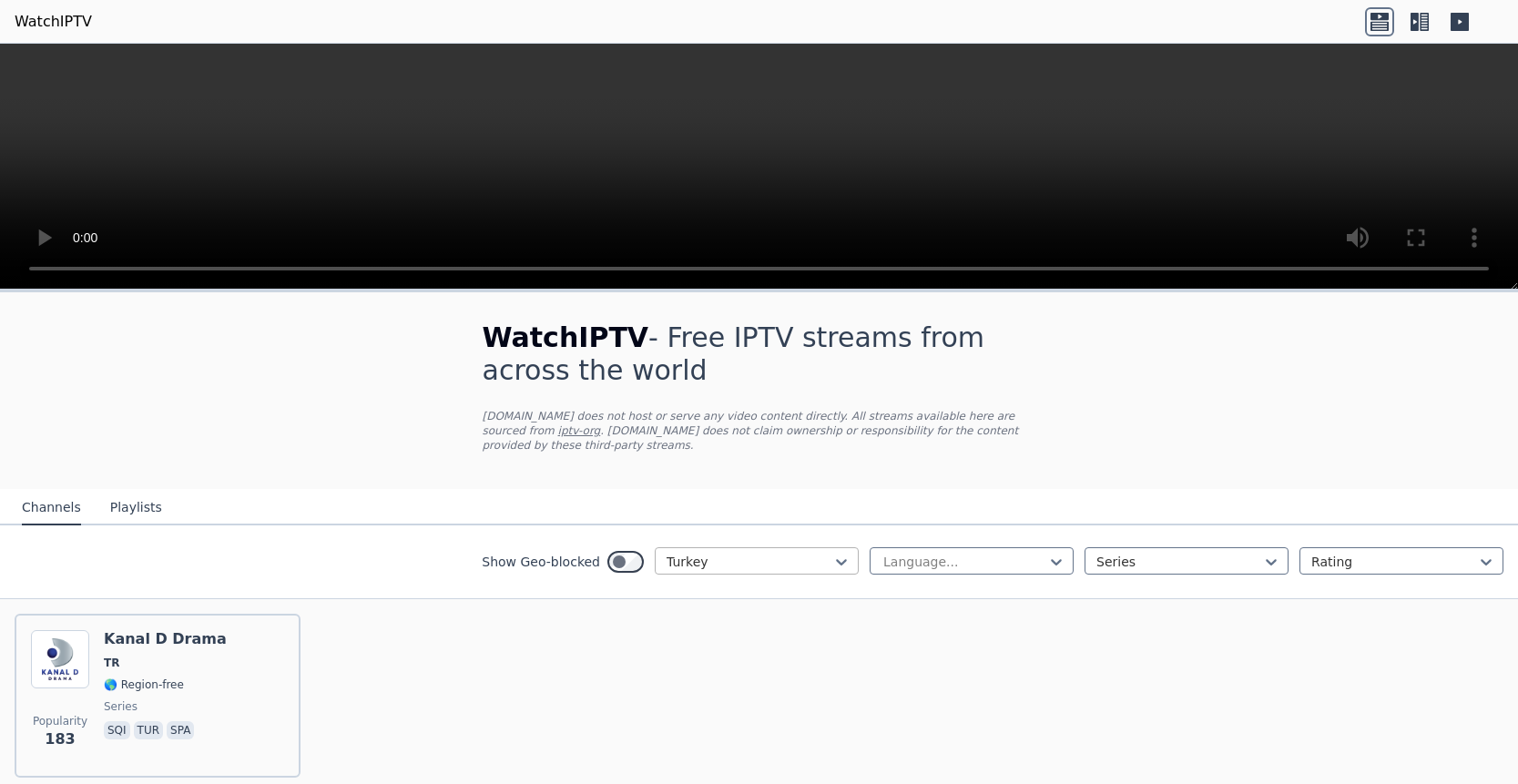
click at [667, 564] on input "text" at bounding box center [669, 562] width 4 height 18
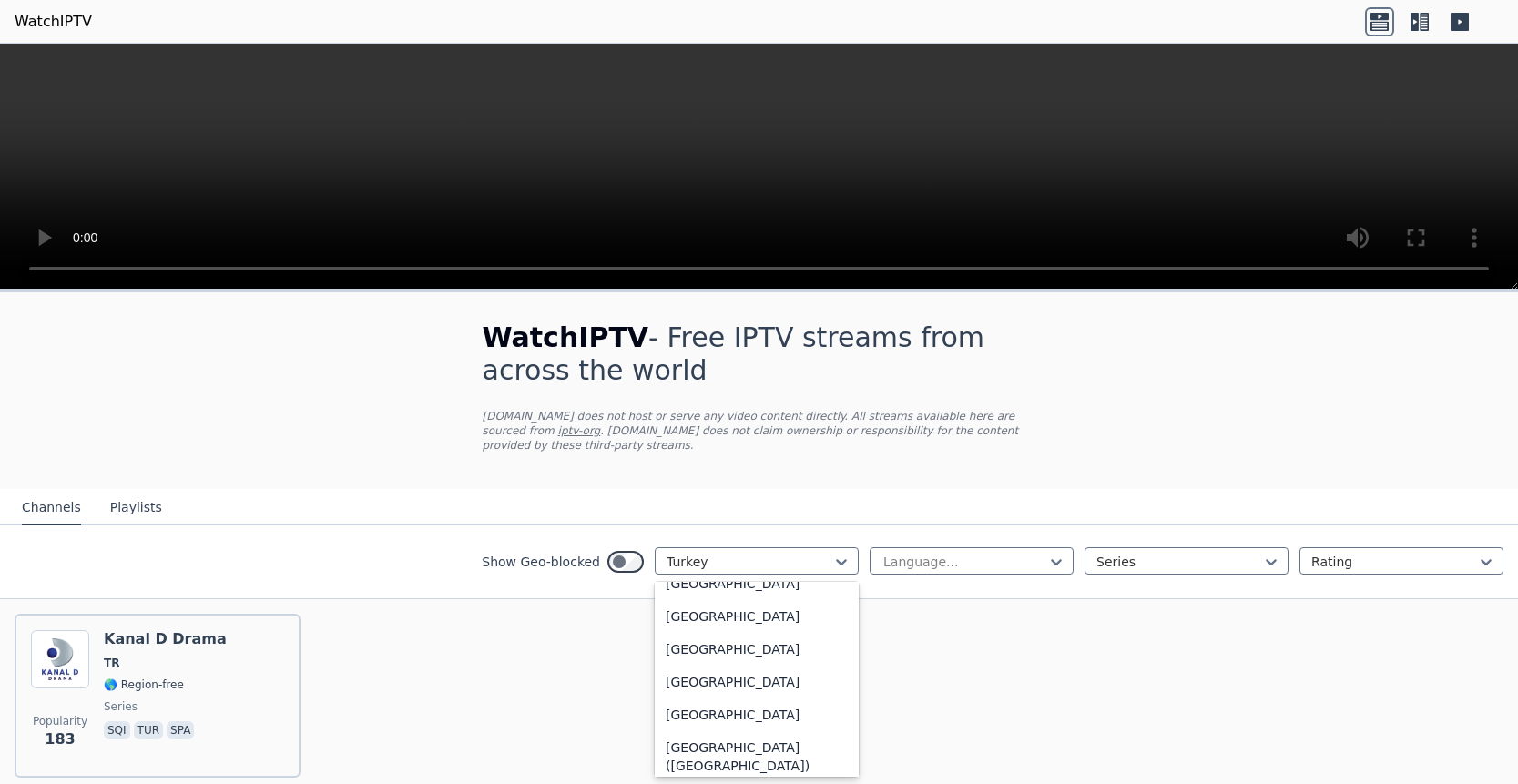
scroll to position [3884, 0]
click at [833, 560] on icon at bounding box center [842, 562] width 19 height 18
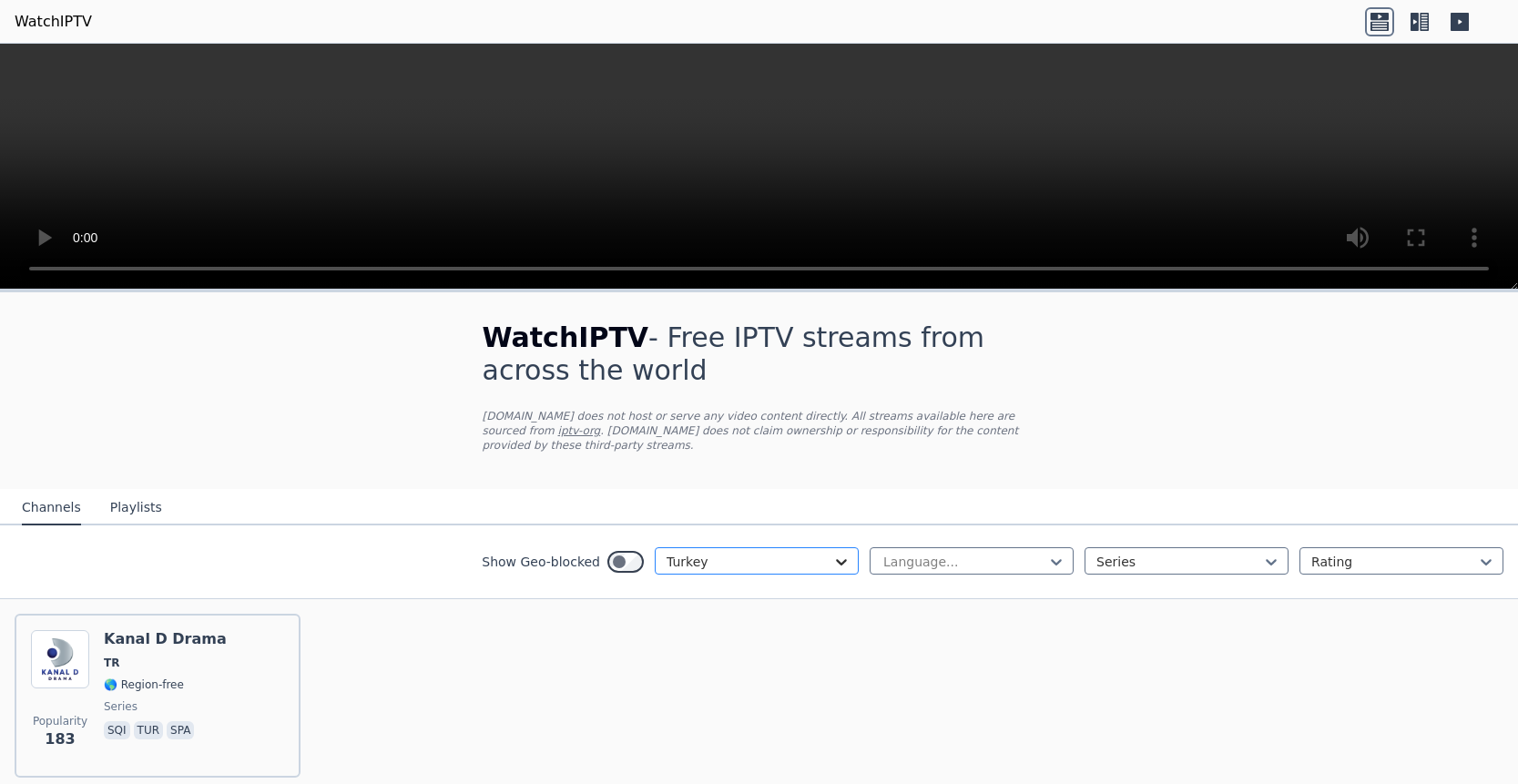
click at [833, 561] on icon at bounding box center [842, 562] width 19 height 18
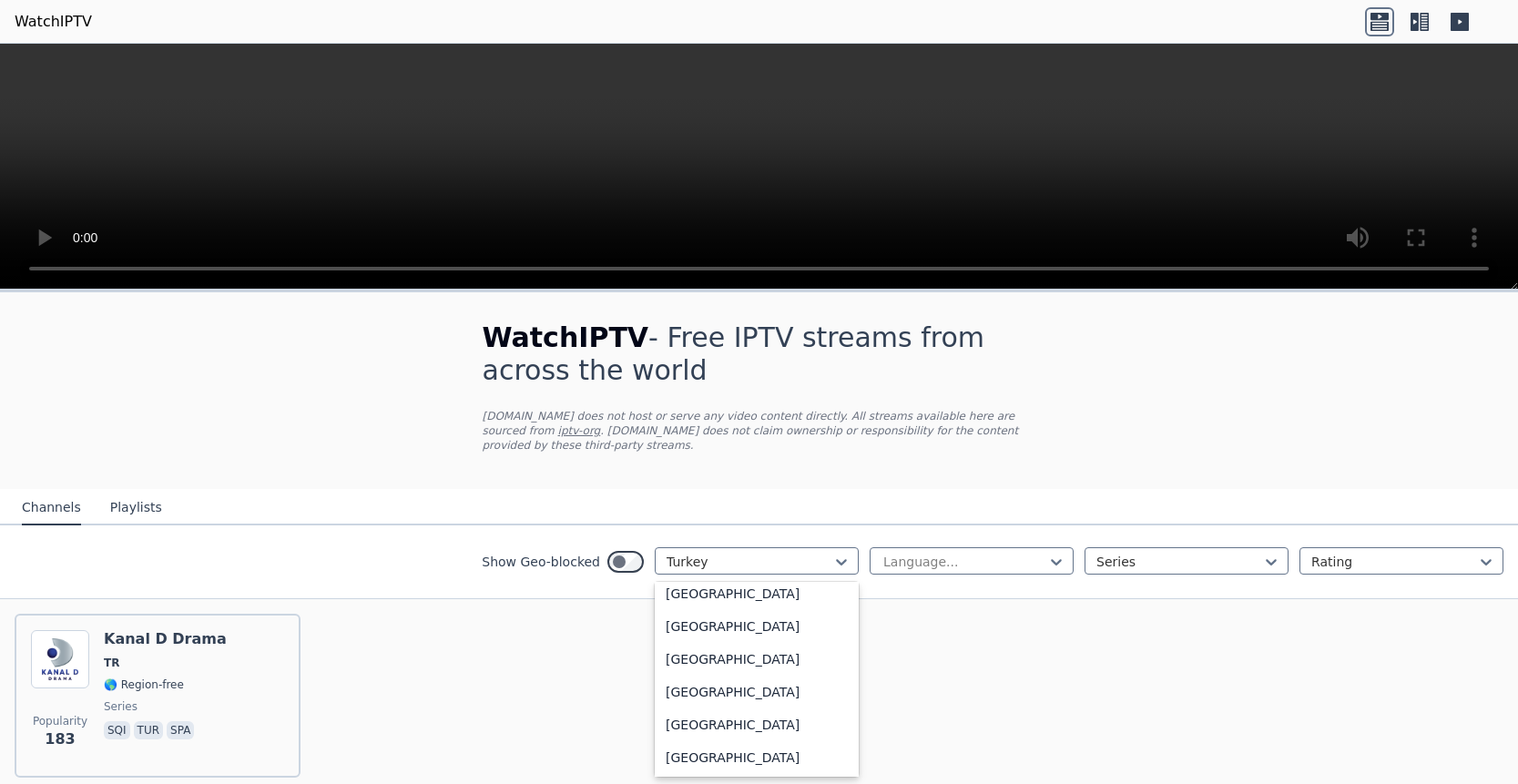
scroll to position [0, 0]
click at [733, 604] on div "All countries" at bounding box center [757, 601] width 204 height 32
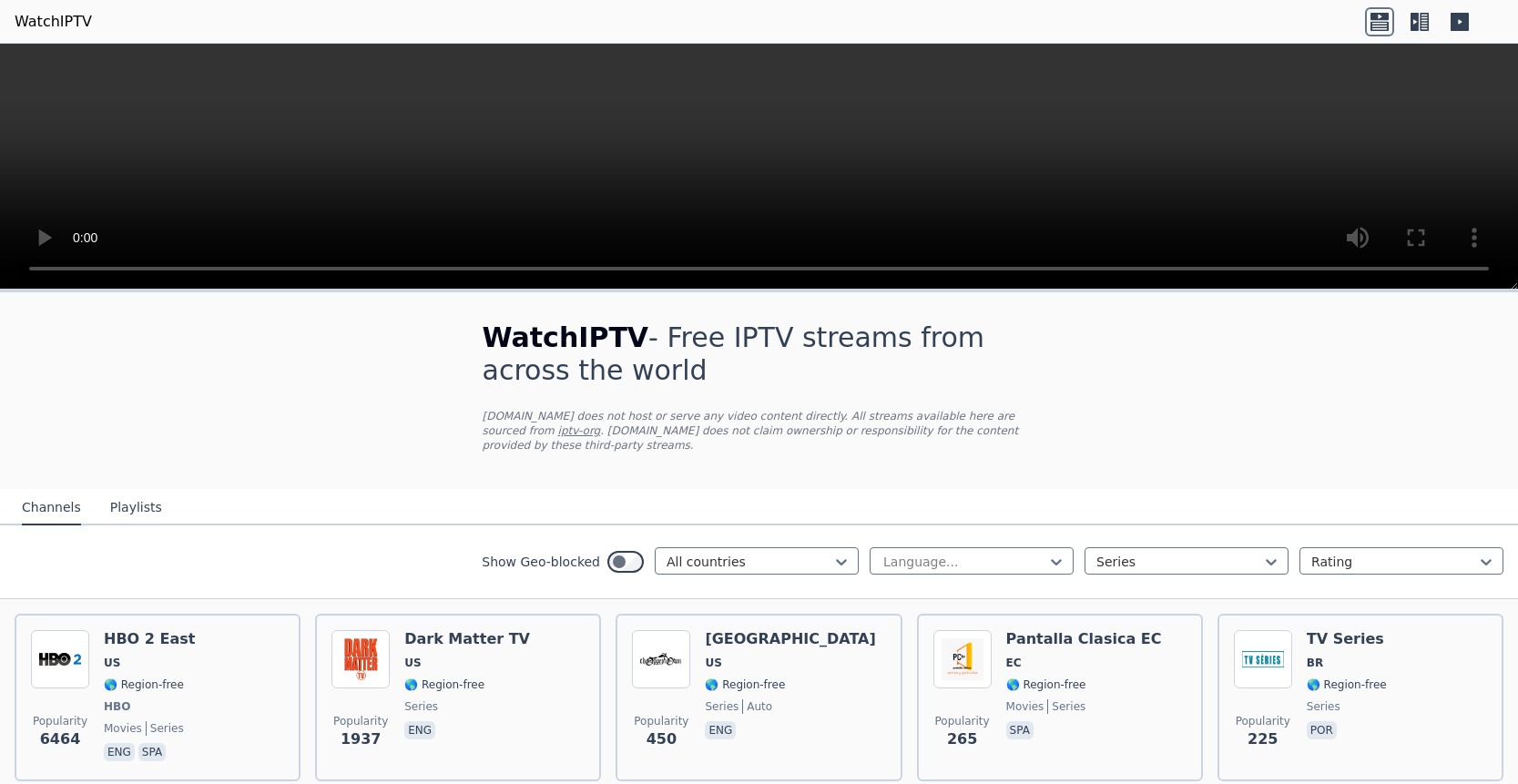
click at [1421, 30] on icon at bounding box center [1425, 22] width 9 height 18
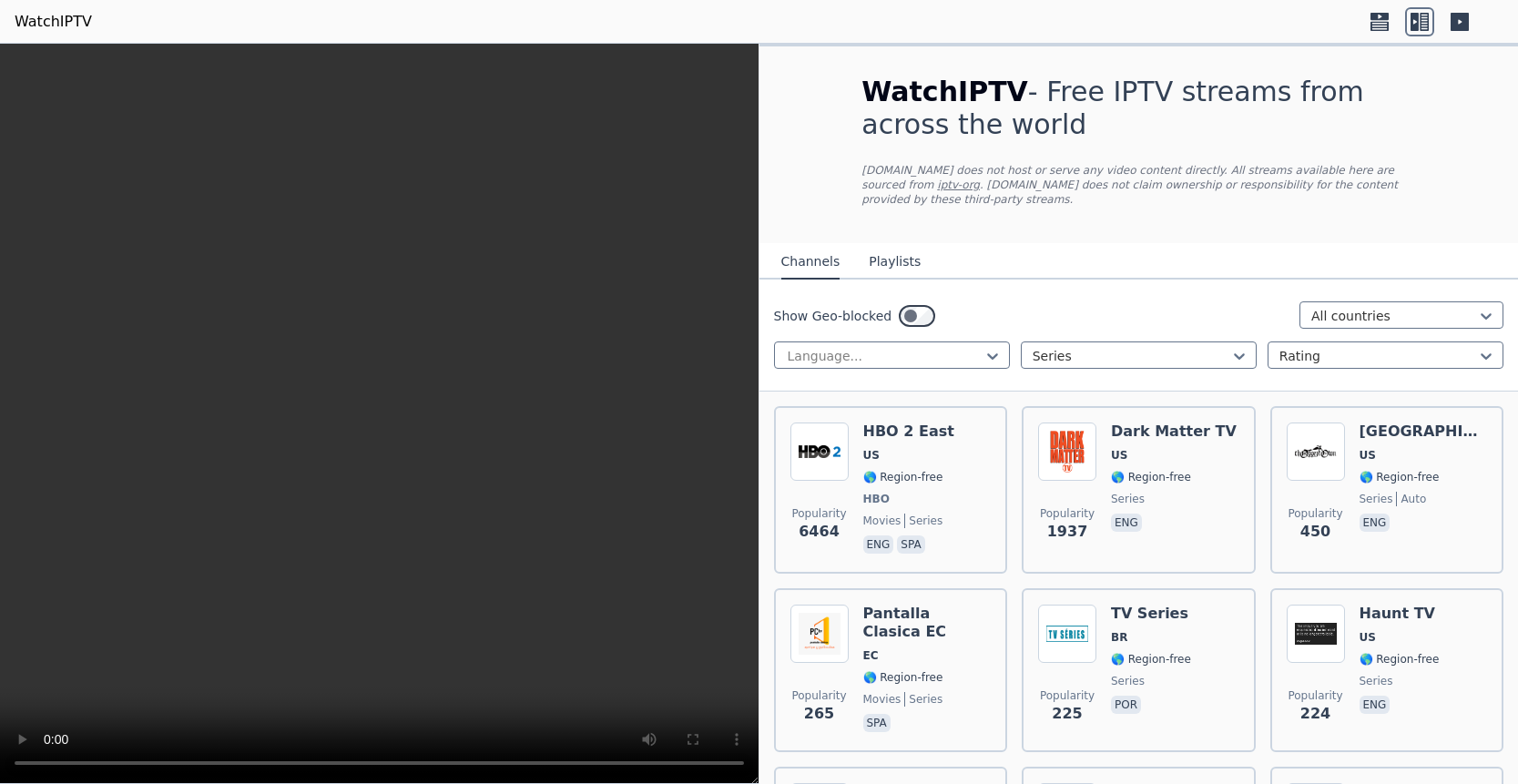
click at [1459, 22] on icon at bounding box center [1460, 22] width 30 height 30
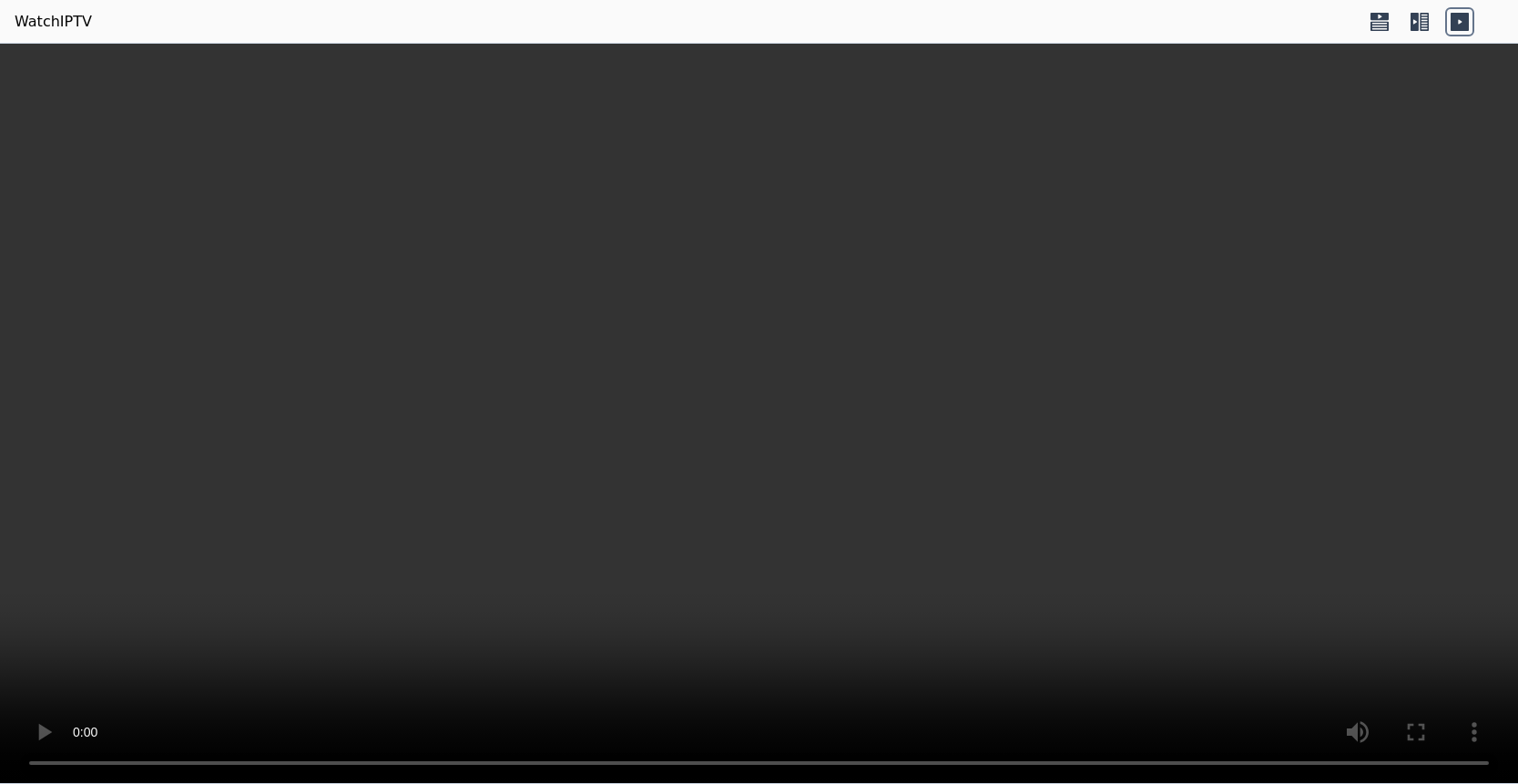
click at [1419, 18] on icon at bounding box center [1420, 22] width 30 height 30
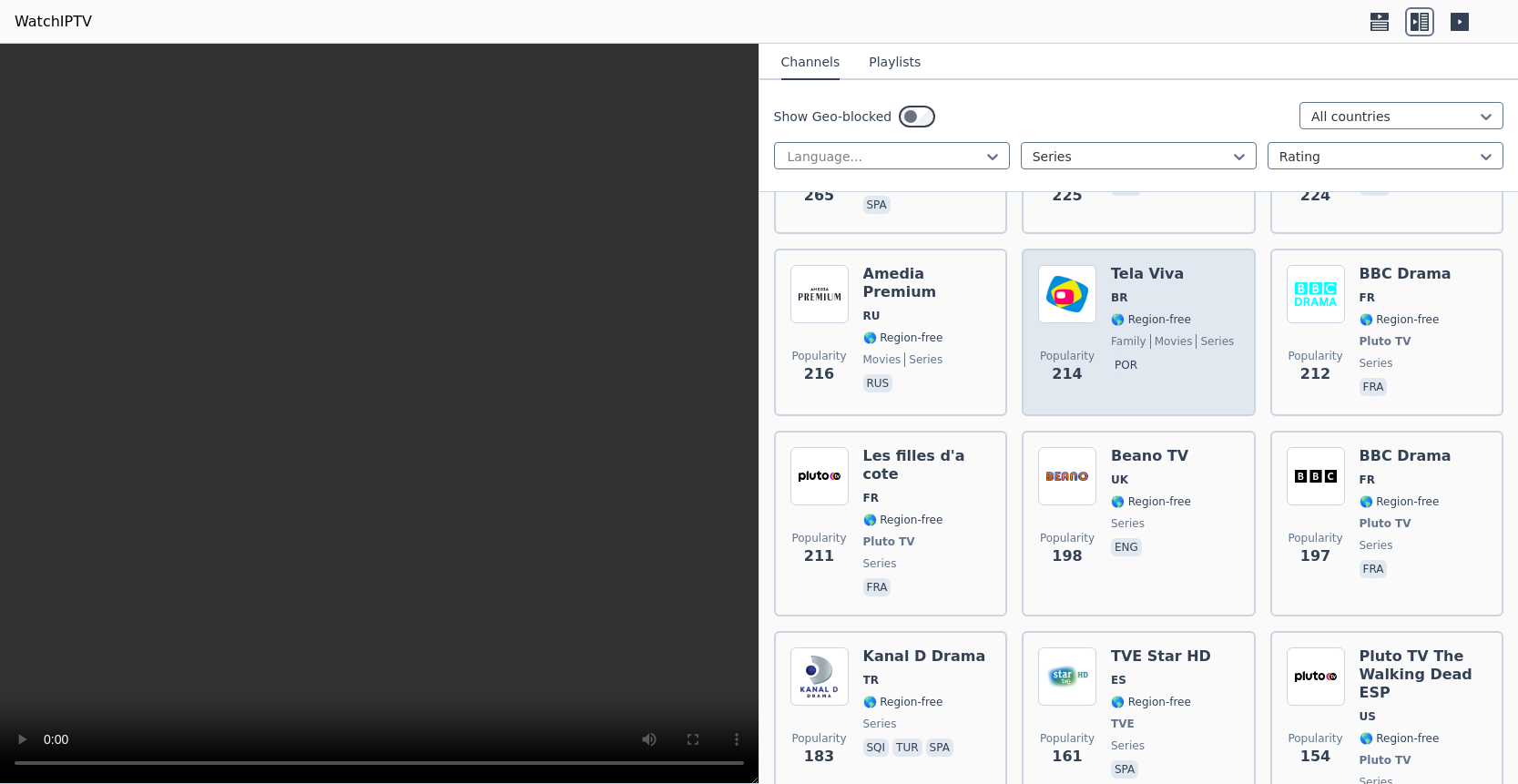
scroll to position [1540, 0]
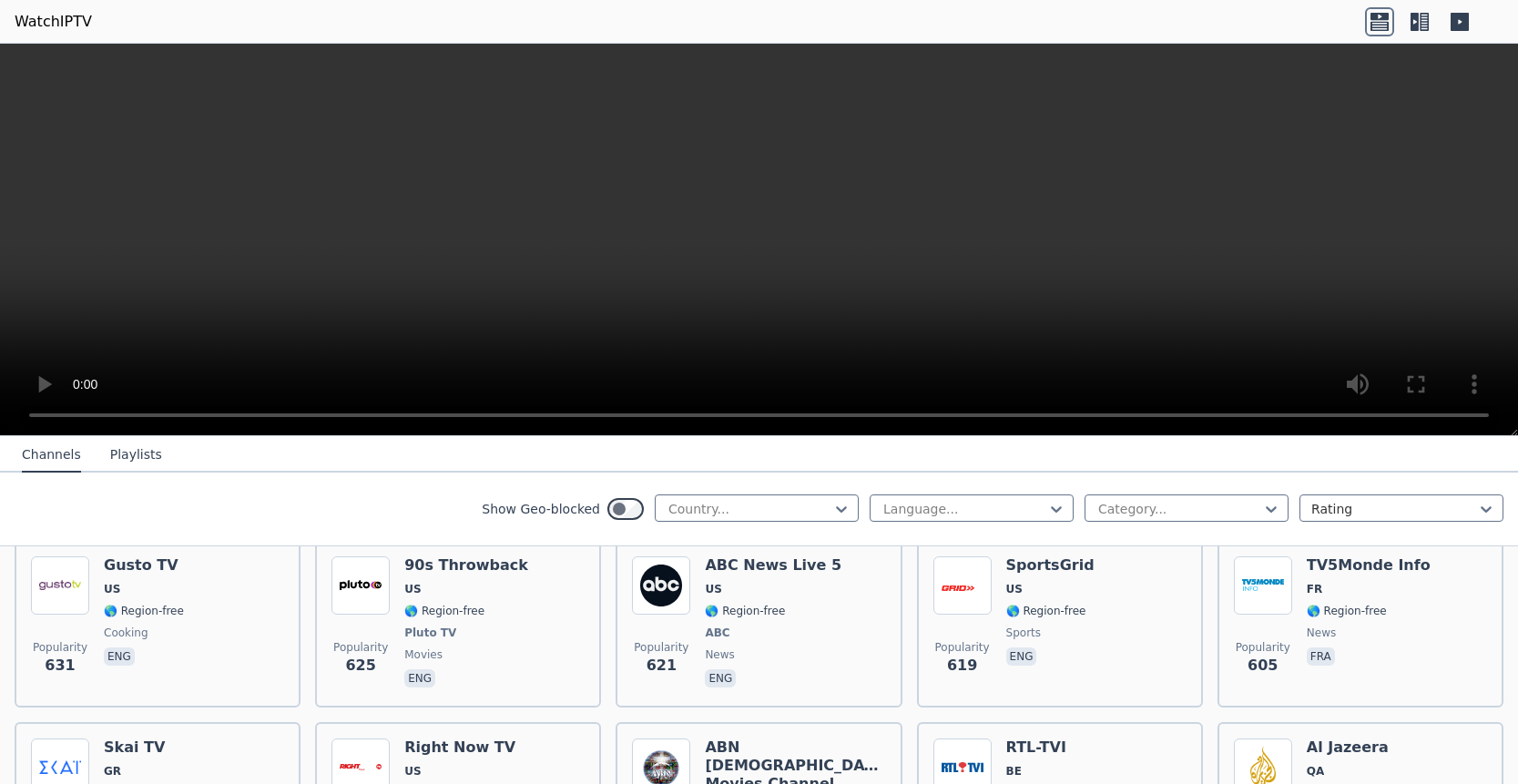
scroll to position [4678, 0]
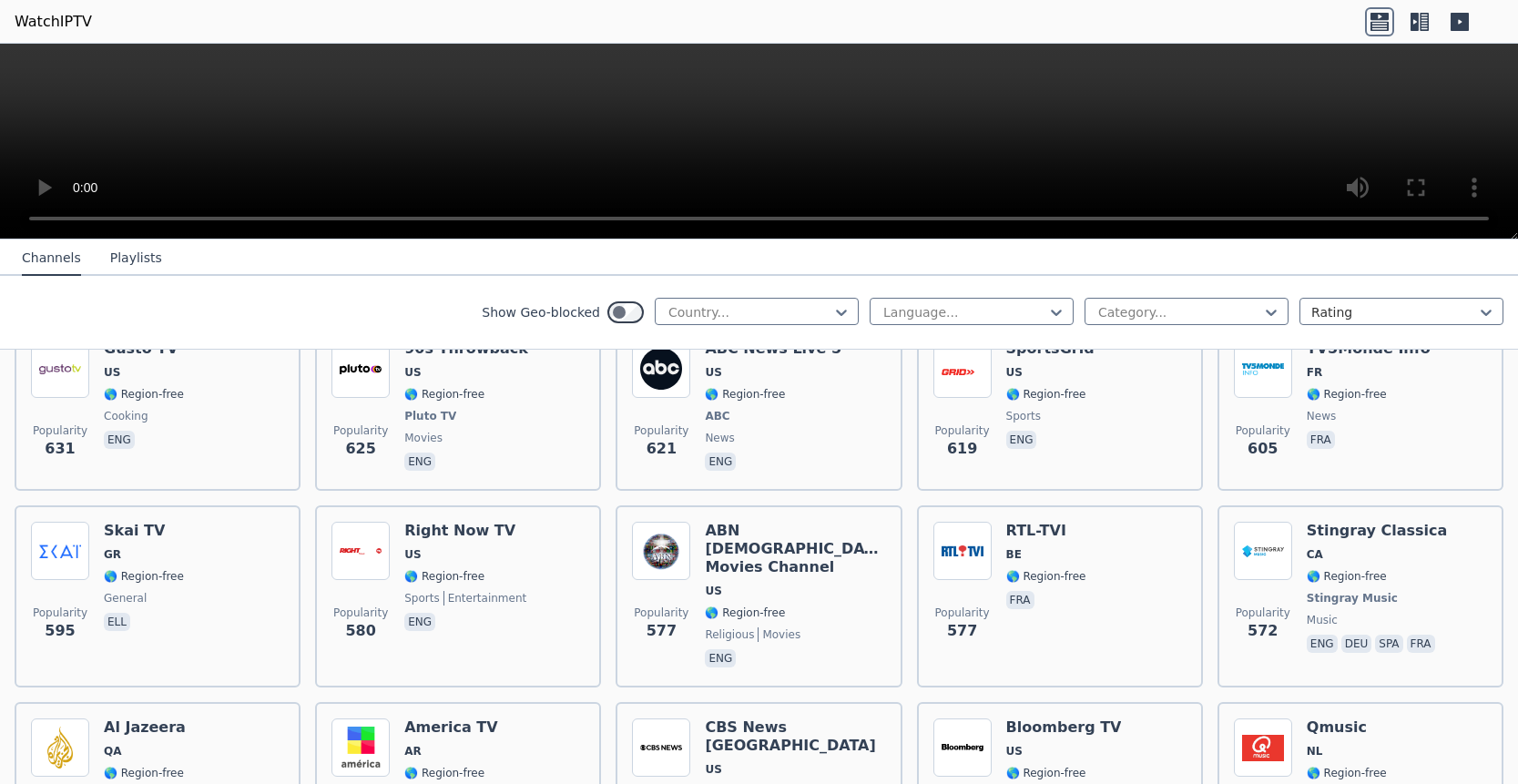
scroll to position [4154, 0]
